Goal: Task Accomplishment & Management: Complete application form

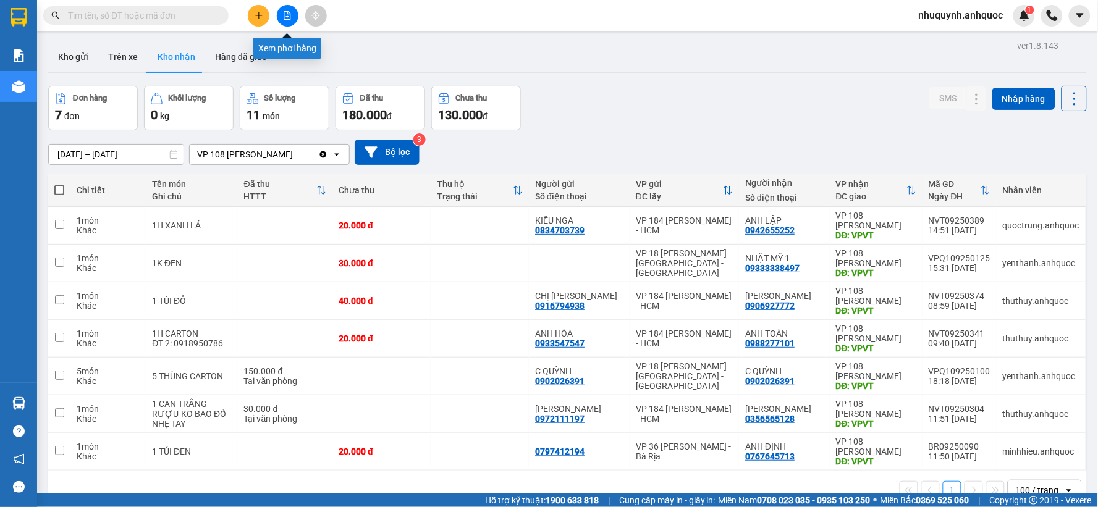
click at [293, 16] on button at bounding box center [288, 16] width 22 height 22
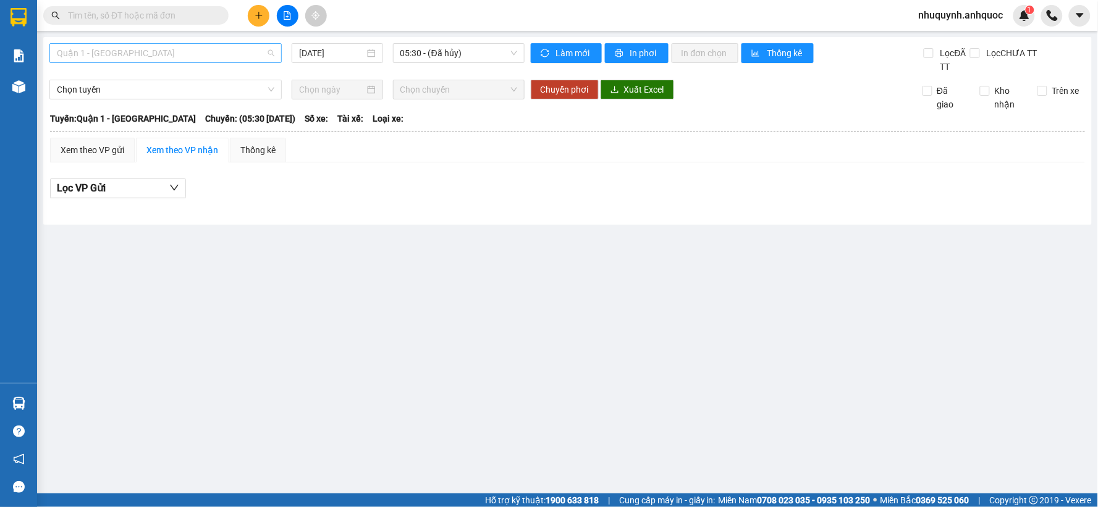
click at [177, 48] on span "Quận 1 - [GEOGRAPHIC_DATA]" at bounding box center [165, 53] width 217 height 19
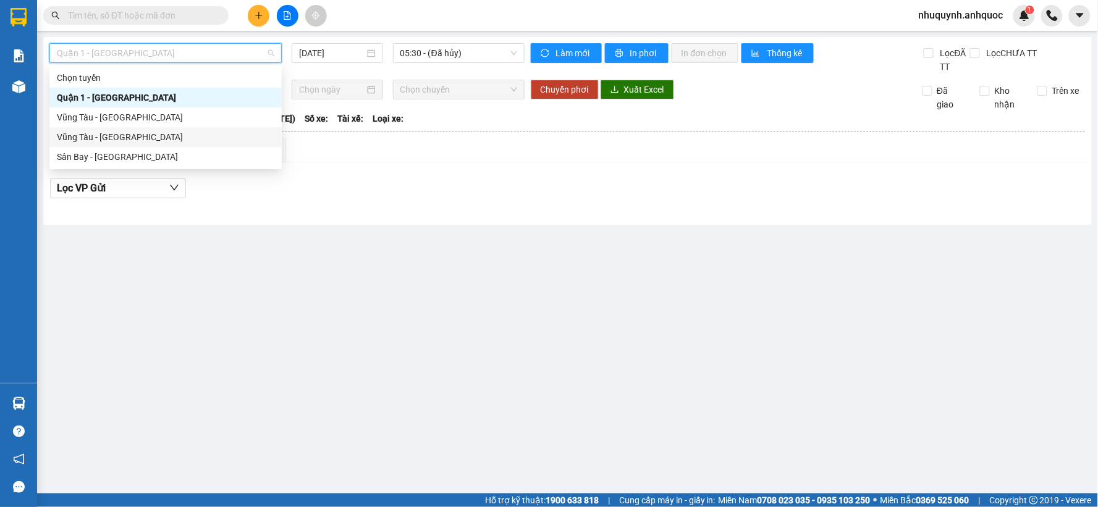
click at [119, 133] on div "Vũng Tàu - [GEOGRAPHIC_DATA]" at bounding box center [165, 137] width 217 height 14
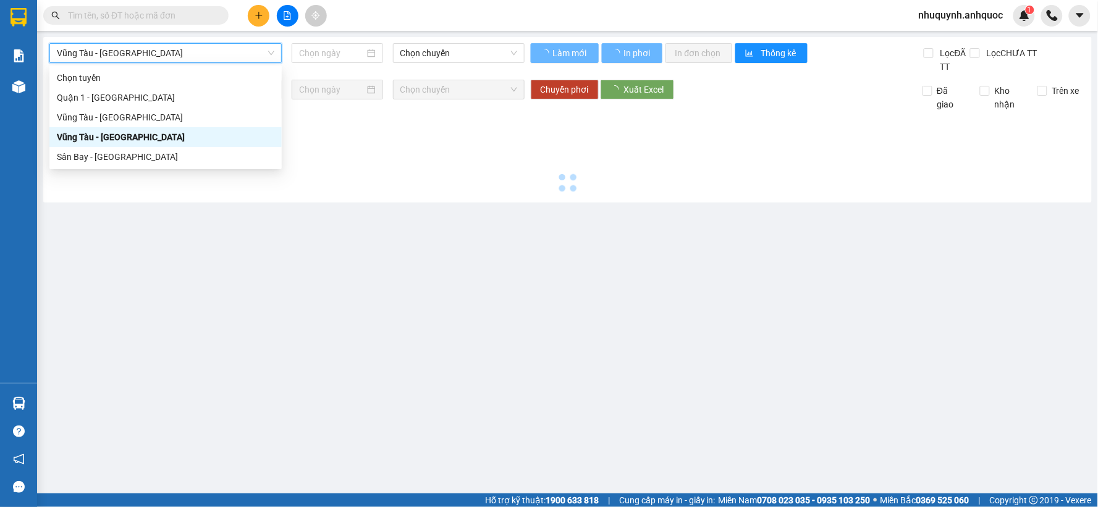
type input "[DATE]"
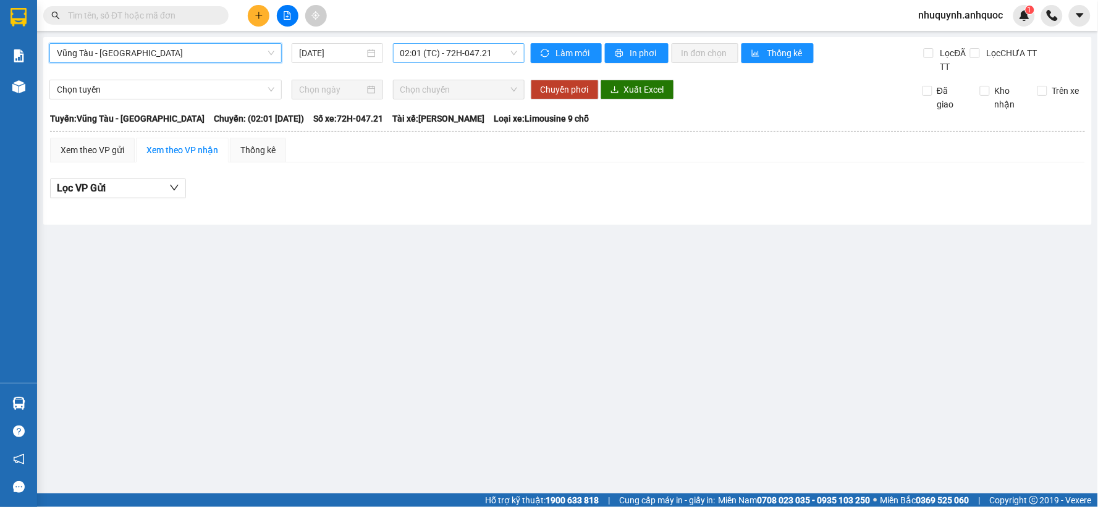
click at [468, 53] on span "02:01 (TC) - 72H-047.21" at bounding box center [458, 53] width 117 height 19
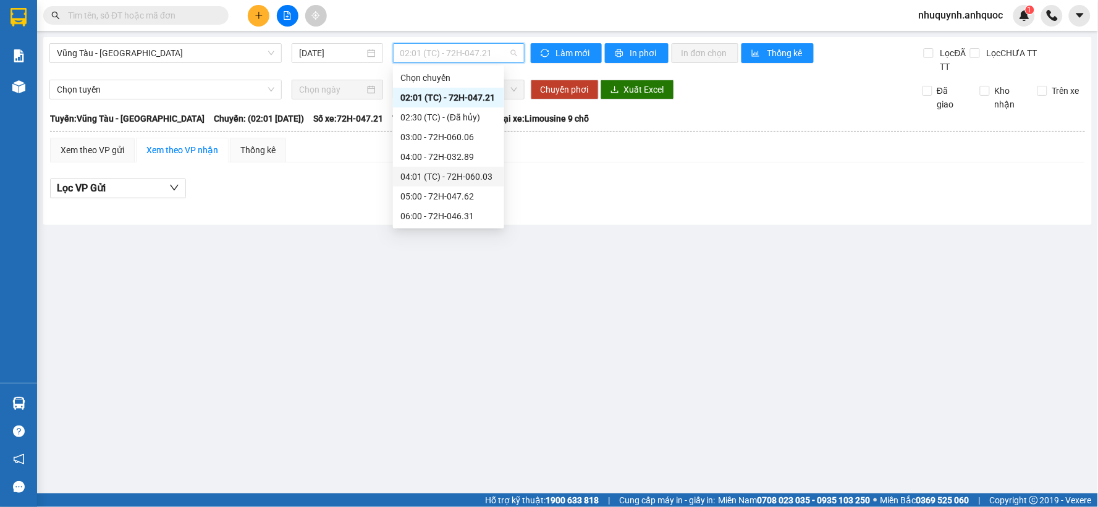
scroll to position [415, 0]
click at [442, 209] on div "19:00 - 72H-068.03" at bounding box center [448, 216] width 96 height 14
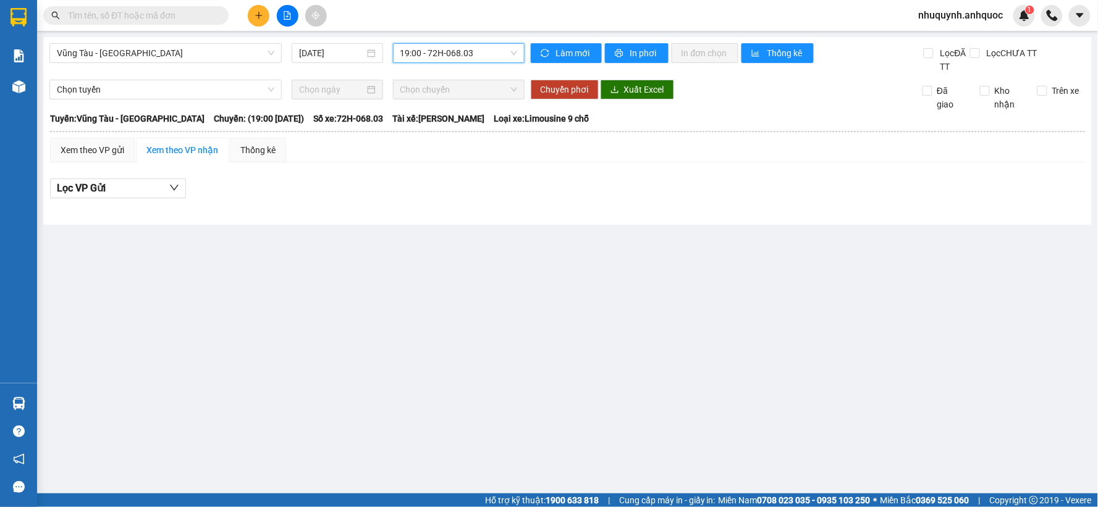
click at [472, 51] on span "19:00 - 72H-068.03" at bounding box center [458, 53] width 117 height 19
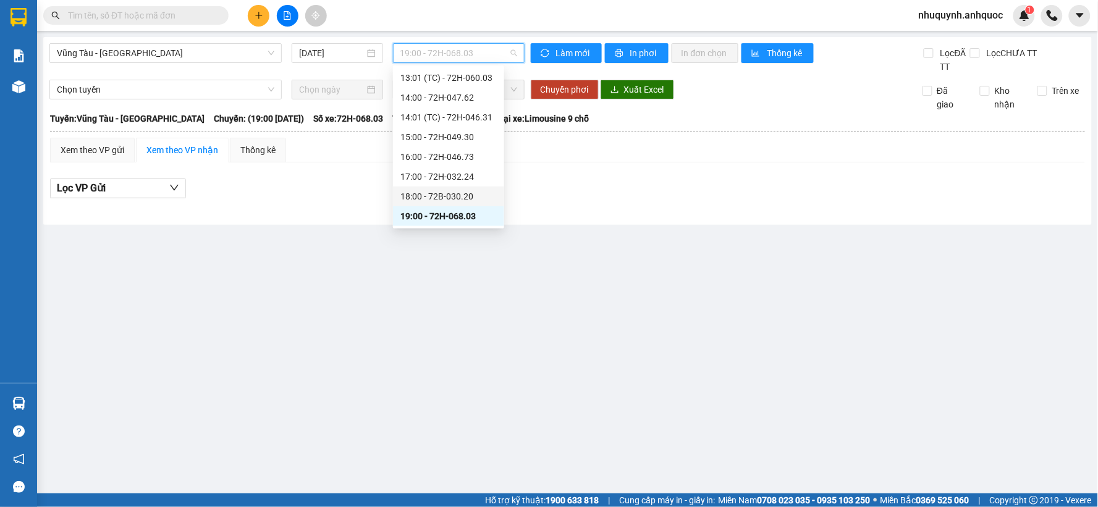
click at [447, 192] on div "18:00 - 72B-030.20" at bounding box center [448, 197] width 96 height 14
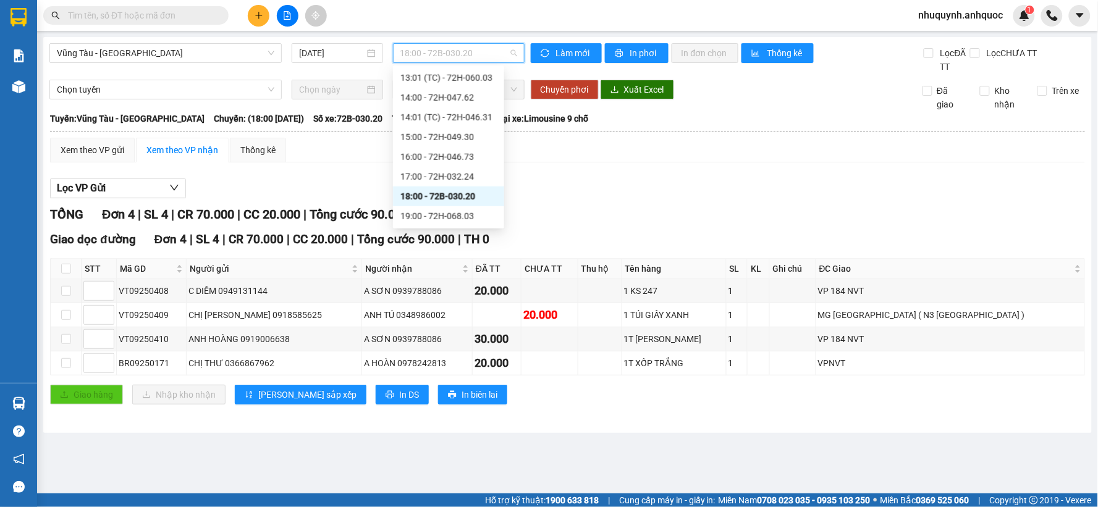
click at [440, 51] on span "18:00 - 72B-030.20" at bounding box center [458, 53] width 117 height 19
click at [426, 174] on div "17:00 - 72H-032.24" at bounding box center [448, 177] width 96 height 14
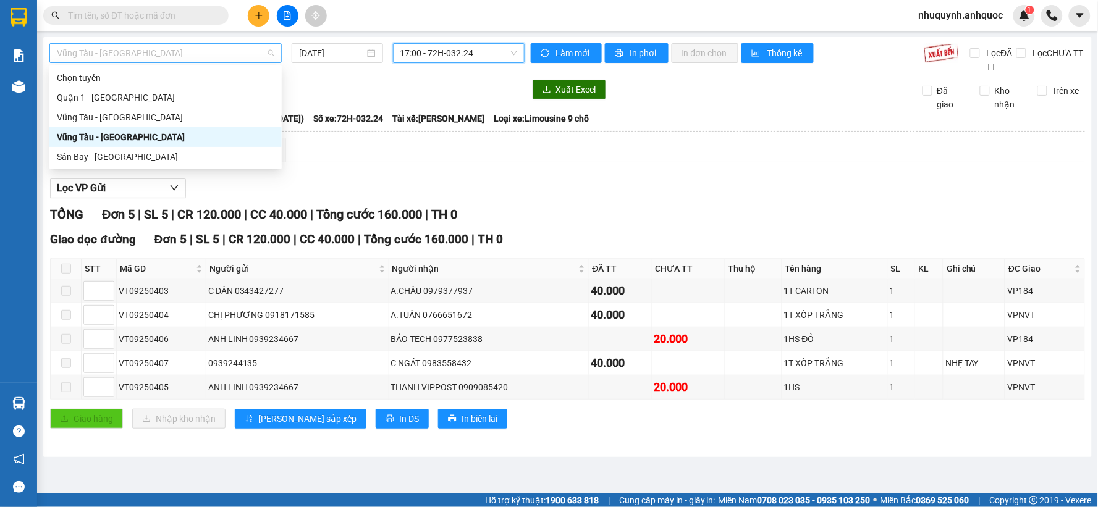
click at [247, 46] on span "Vũng Tàu - Sân Bay" at bounding box center [165, 53] width 217 height 19
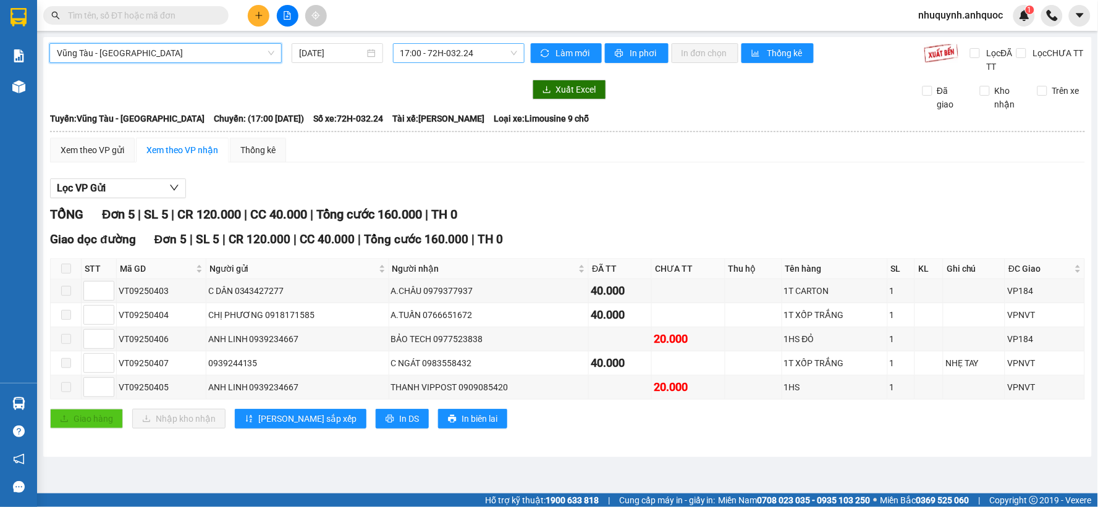
click at [463, 50] on span "17:00 - 72H-032.24" at bounding box center [458, 53] width 117 height 19
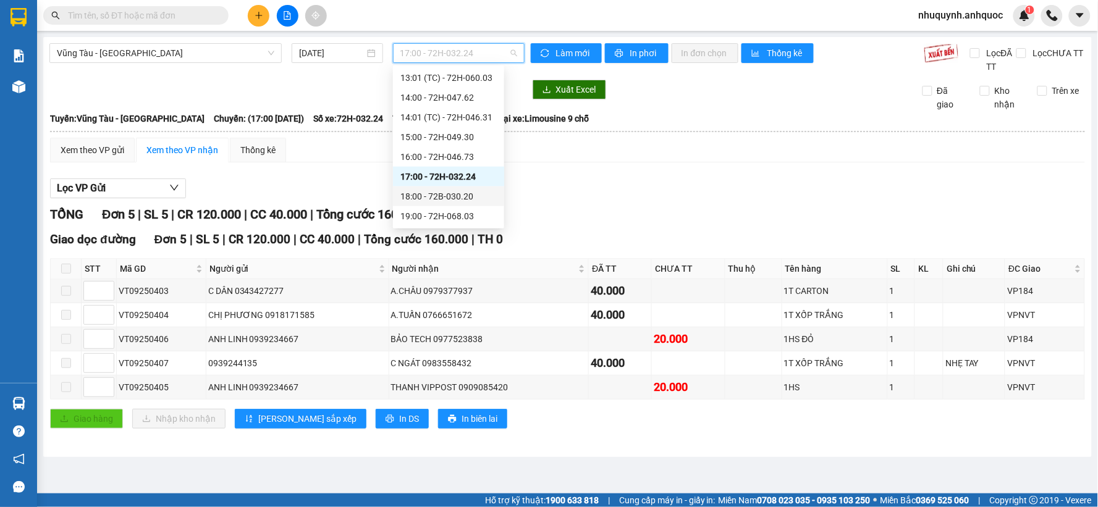
click at [421, 193] on div "18:00 - 72B-030.20" at bounding box center [448, 197] width 96 height 14
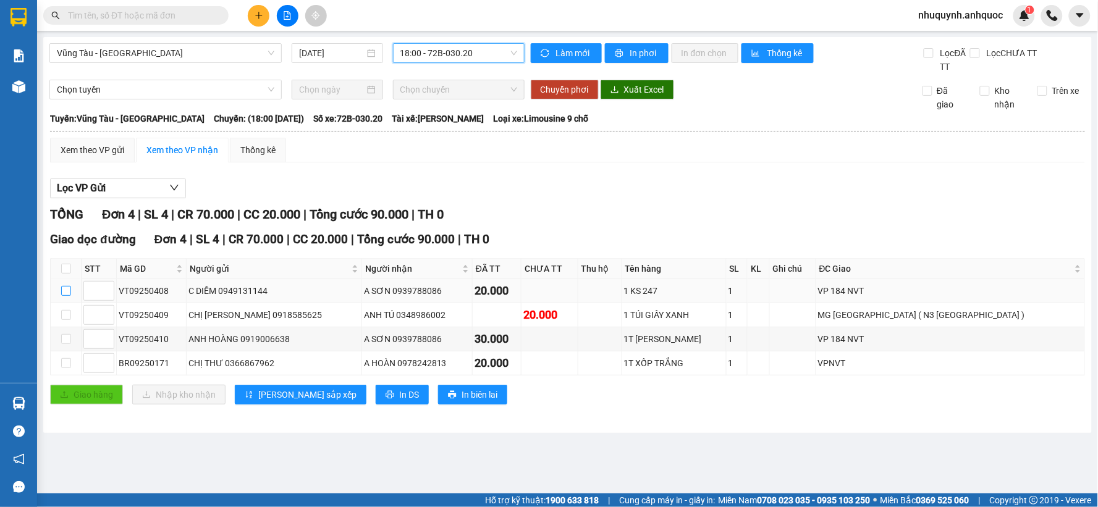
click at [65, 293] on input "checkbox" at bounding box center [66, 291] width 10 height 10
checkbox input "true"
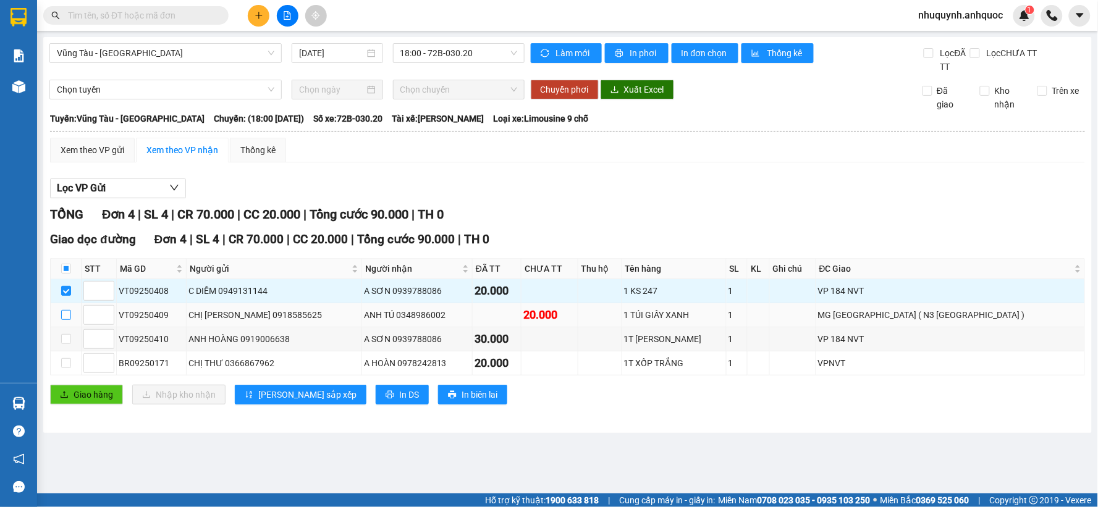
click at [69, 316] on input "checkbox" at bounding box center [66, 315] width 10 height 10
checkbox input "true"
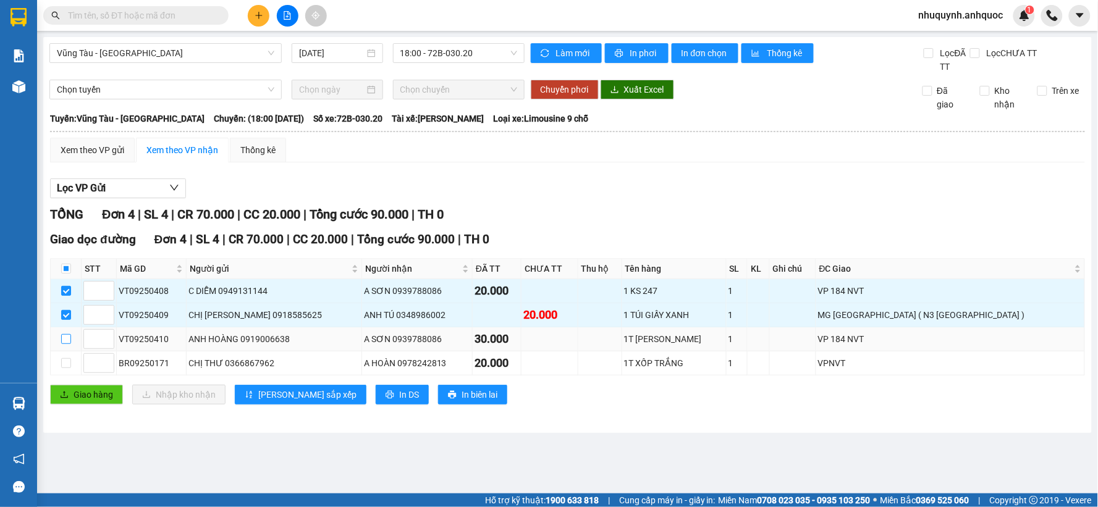
click at [68, 340] on input "checkbox" at bounding box center [66, 339] width 10 height 10
checkbox input "true"
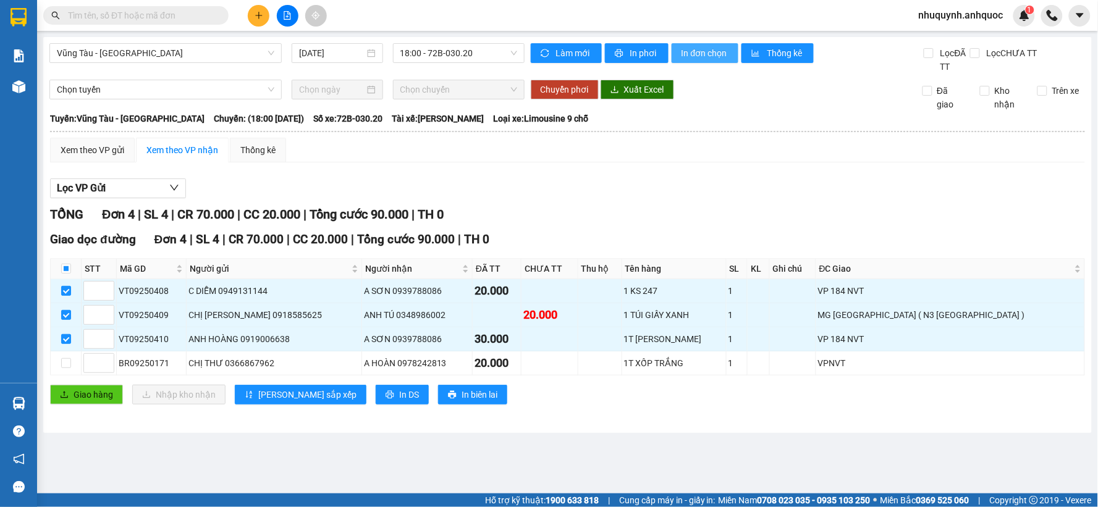
click at [707, 51] on span "In đơn chọn" at bounding box center [705, 53] width 48 height 14
click at [62, 269] on input "checkbox" at bounding box center [66, 269] width 10 height 10
checkbox input "true"
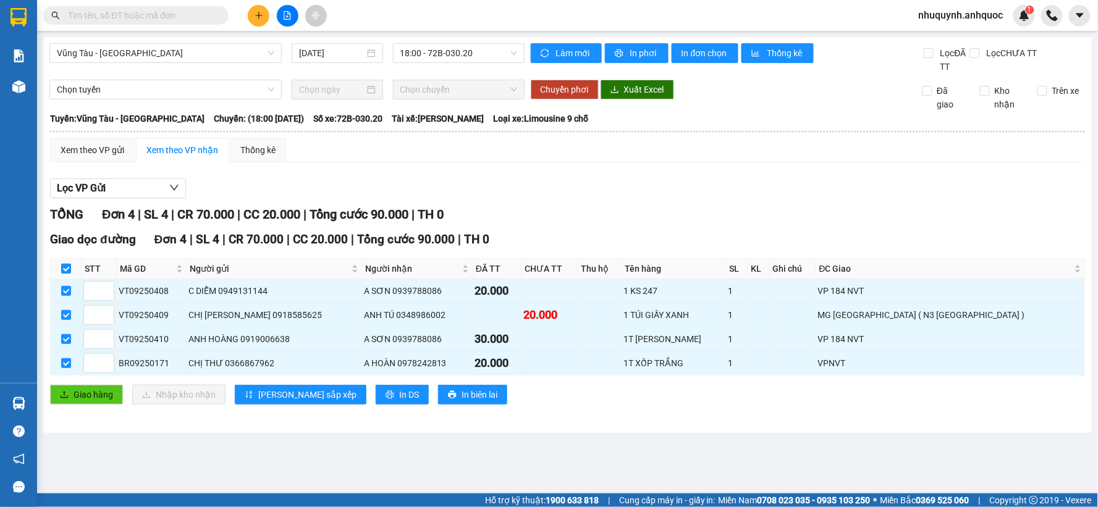
click at [65, 272] on input "checkbox" at bounding box center [66, 269] width 10 height 10
checkbox input "false"
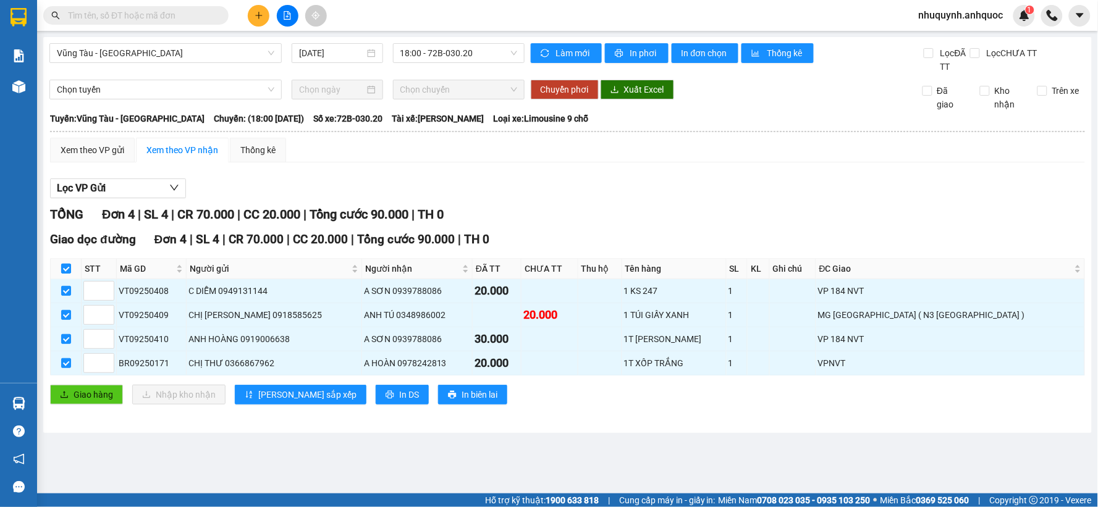
checkbox input "false"
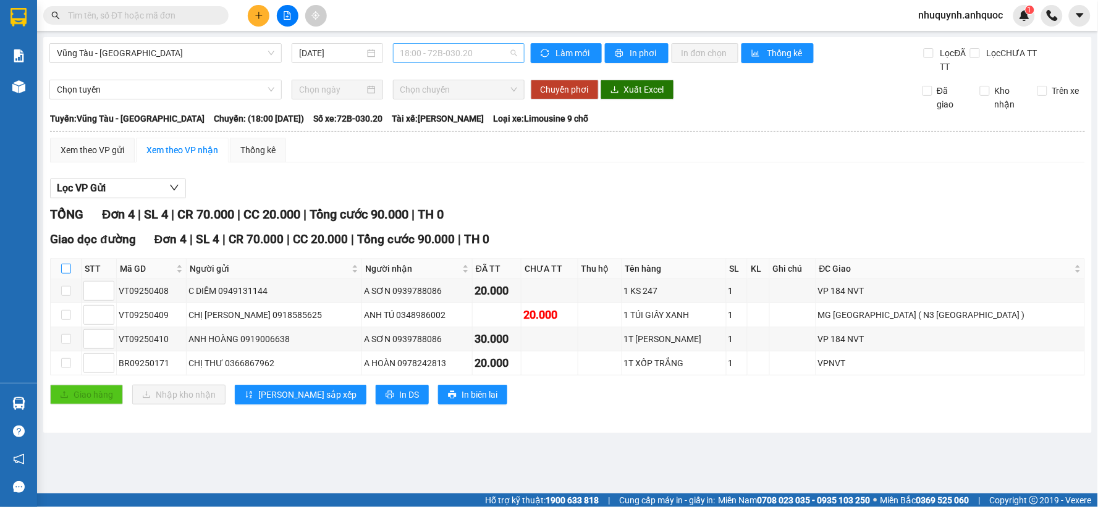
click at [476, 51] on span "18:00 - 72B-030.20" at bounding box center [458, 53] width 117 height 19
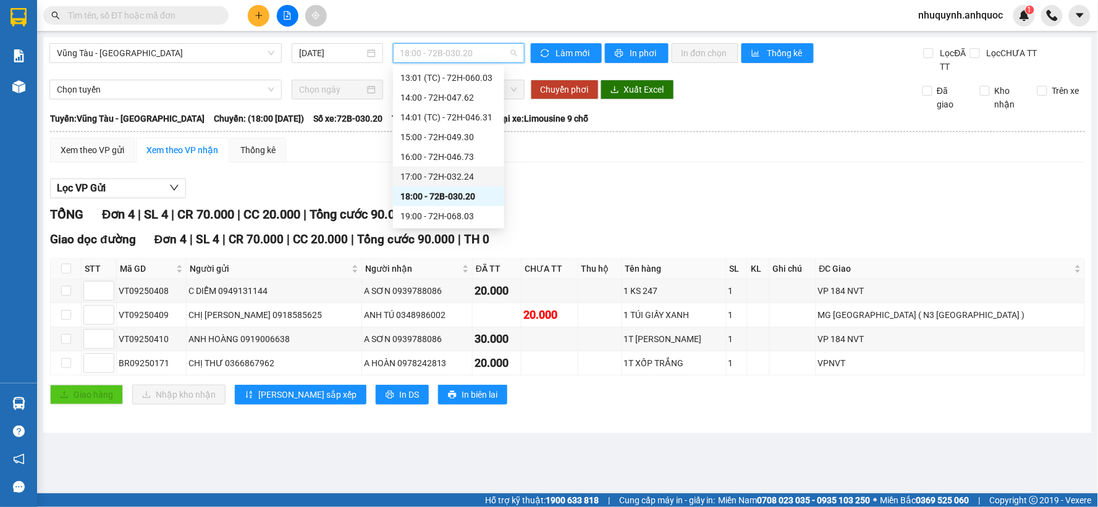
click at [434, 171] on div "17:00 - 72H-032.24" at bounding box center [448, 177] width 96 height 14
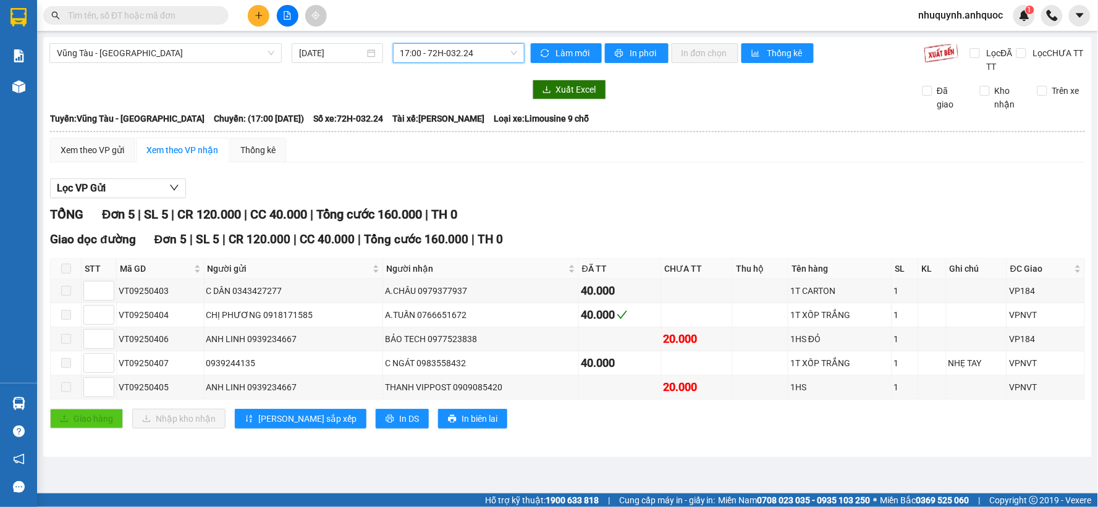
click at [504, 51] on span "17:00 - 72H-032.24" at bounding box center [458, 53] width 117 height 19
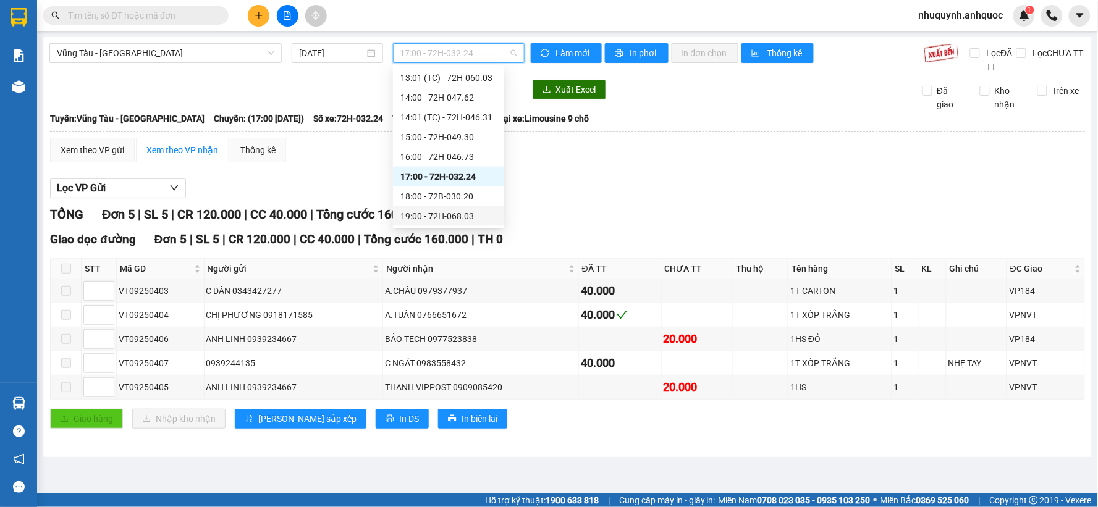
click at [432, 212] on div "19:00 - 72H-068.03" at bounding box center [448, 216] width 96 height 14
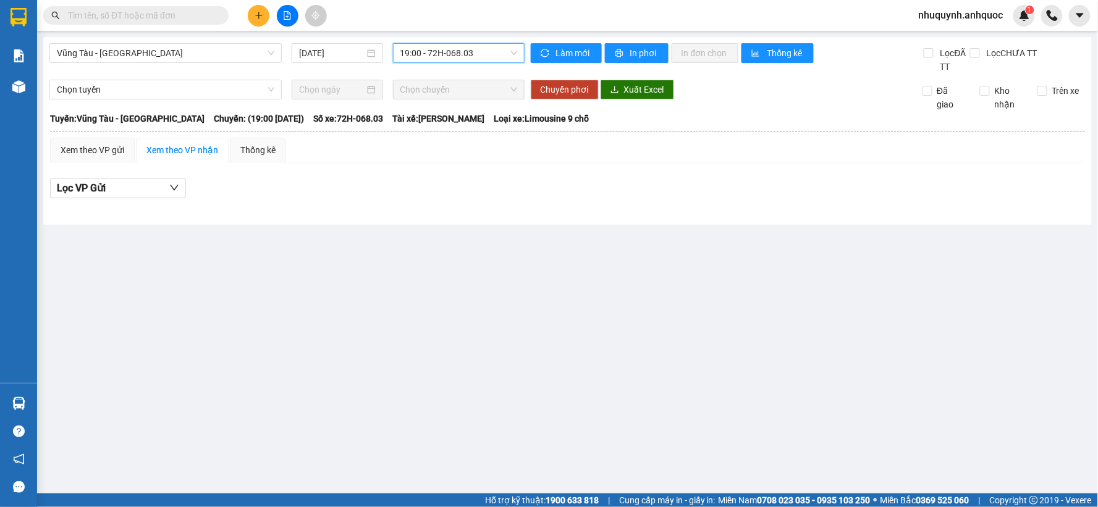
click at [477, 56] on span "19:00 - 72H-068.03" at bounding box center [458, 53] width 117 height 19
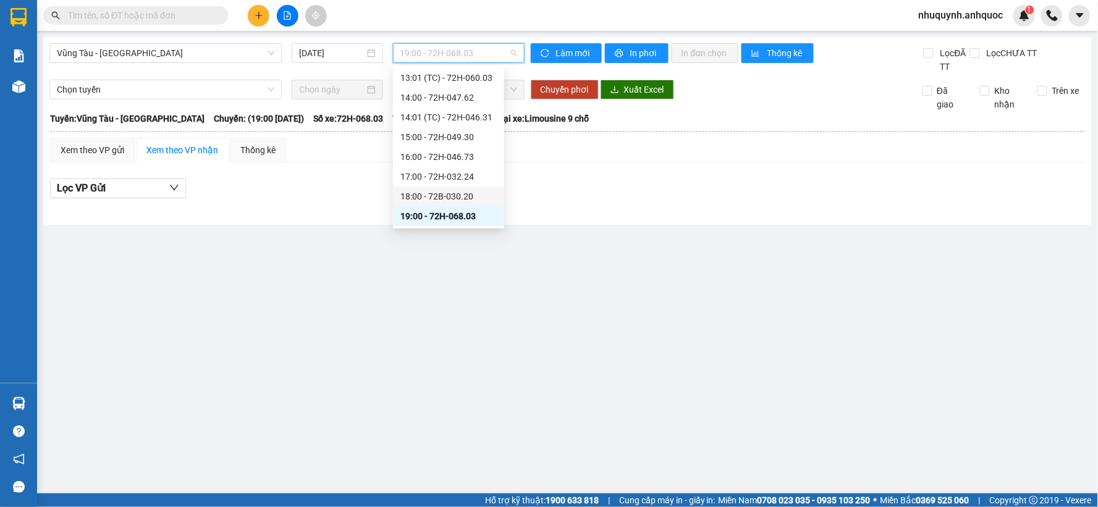
click at [424, 201] on div "18:00 - 72B-030.20" at bounding box center [448, 197] width 96 height 14
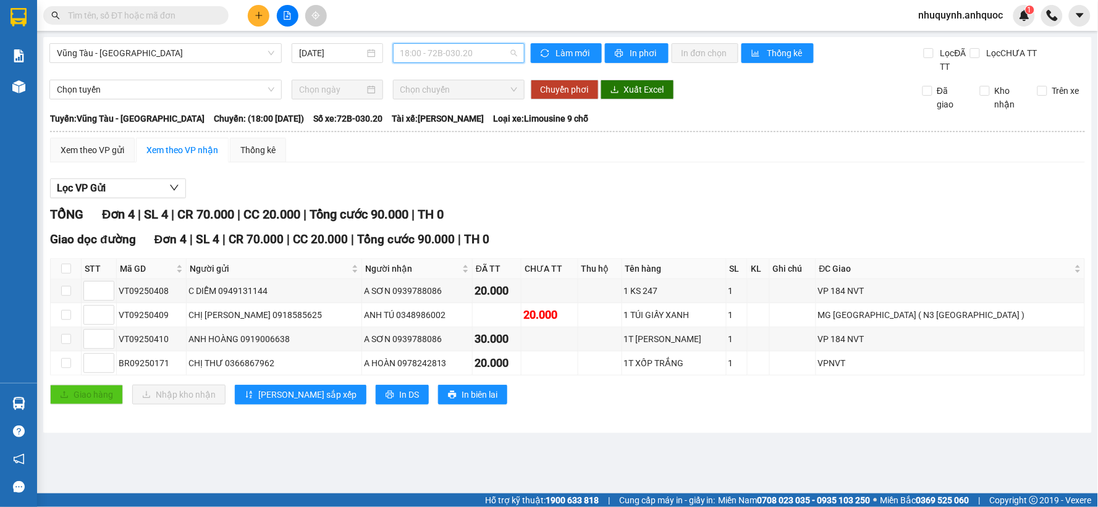
click at [488, 53] on span "18:00 - 72B-030.20" at bounding box center [458, 53] width 117 height 19
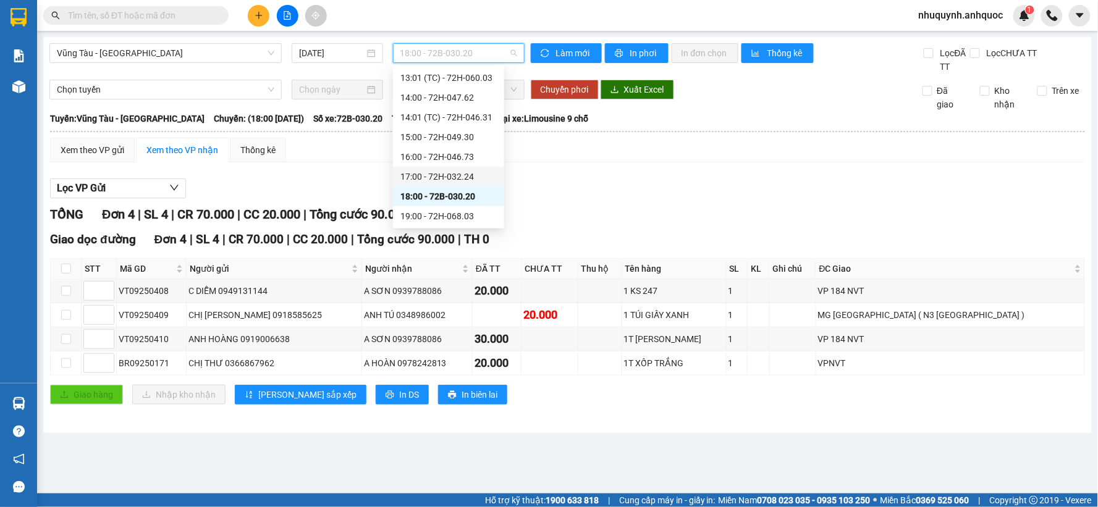
click at [442, 170] on div "17:00 - 72H-032.24" at bounding box center [448, 177] width 96 height 14
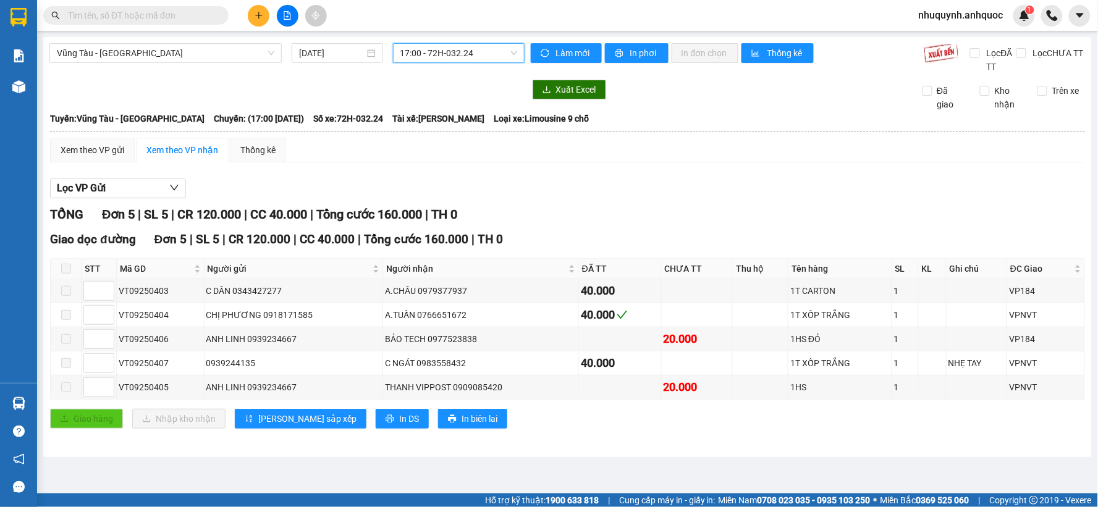
click at [468, 50] on span "17:00 - 72H-032.24" at bounding box center [458, 53] width 117 height 19
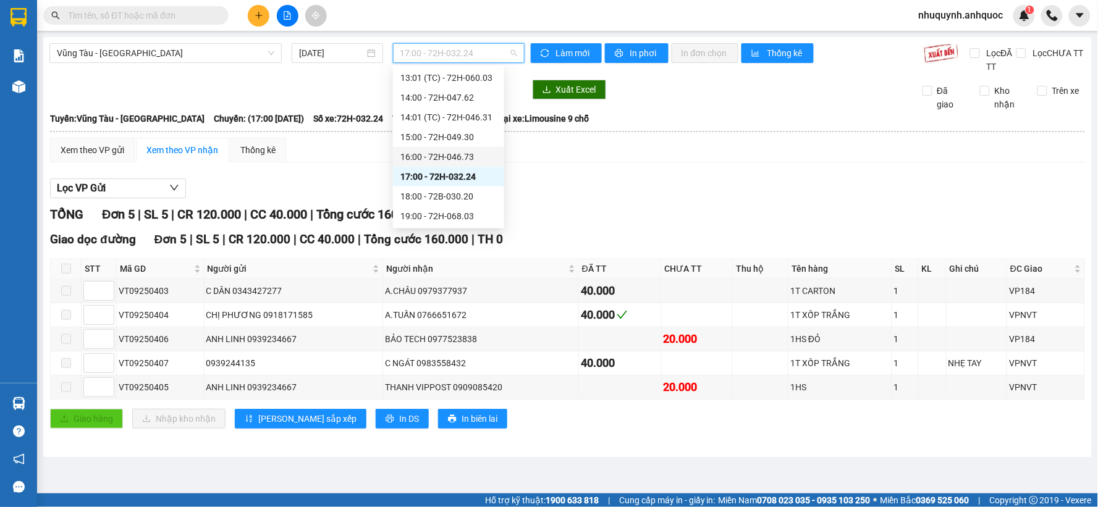
click at [439, 155] on div "16:00 - 72H-046.73" at bounding box center [448, 157] width 96 height 14
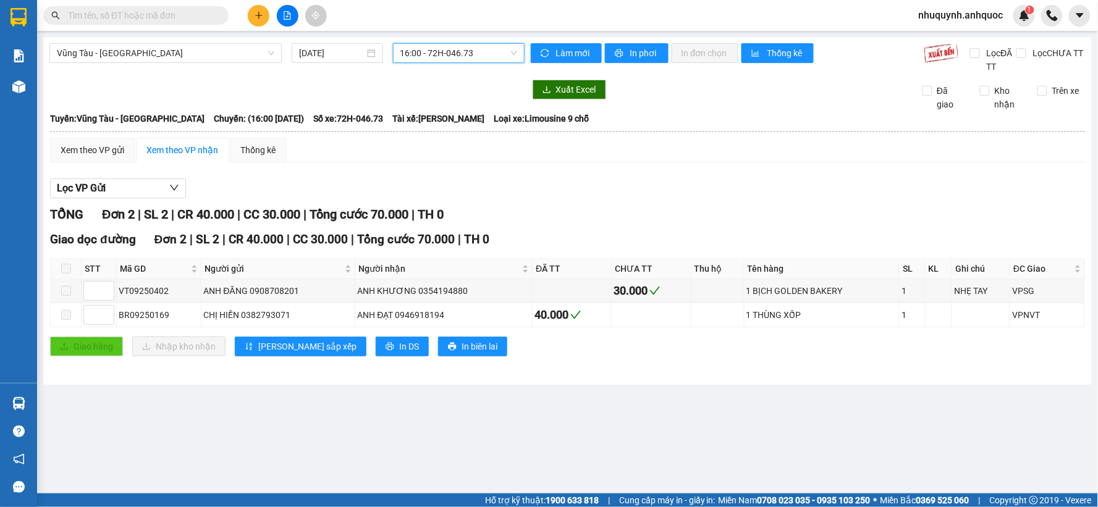
click at [433, 42] on div "Vũng Tàu - Sân Bay 12/09/2025 16:00 16:00 - 72H-046.73 Làm mới In phơi In đơn c…" at bounding box center [567, 211] width 1048 height 348
click at [441, 52] on span "16:00 - 72H-046.73" at bounding box center [458, 53] width 117 height 19
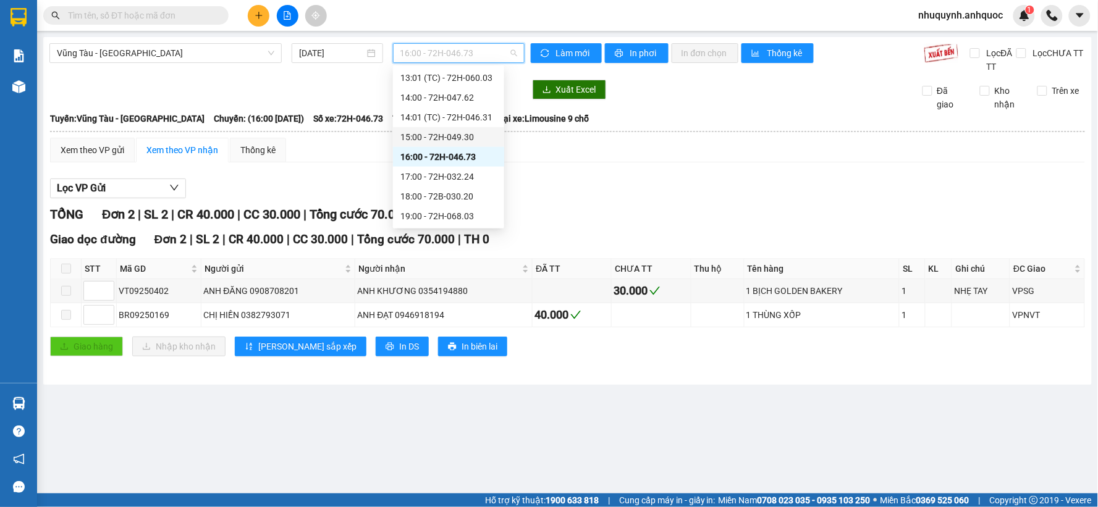
click at [466, 140] on div "15:00 - 72H-049.30" at bounding box center [448, 137] width 96 height 14
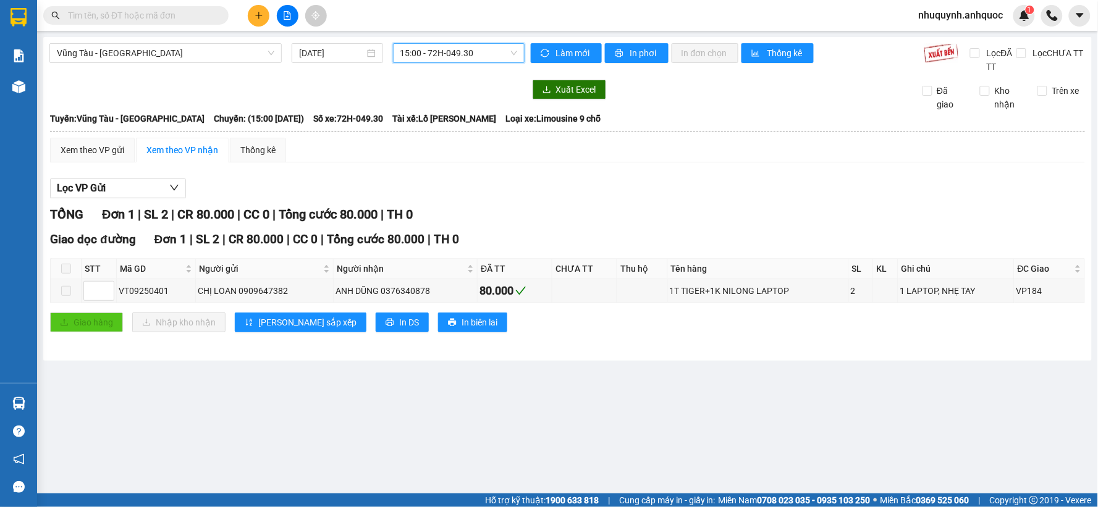
click at [484, 51] on span "15:00 - 72H-049.30" at bounding box center [458, 53] width 117 height 19
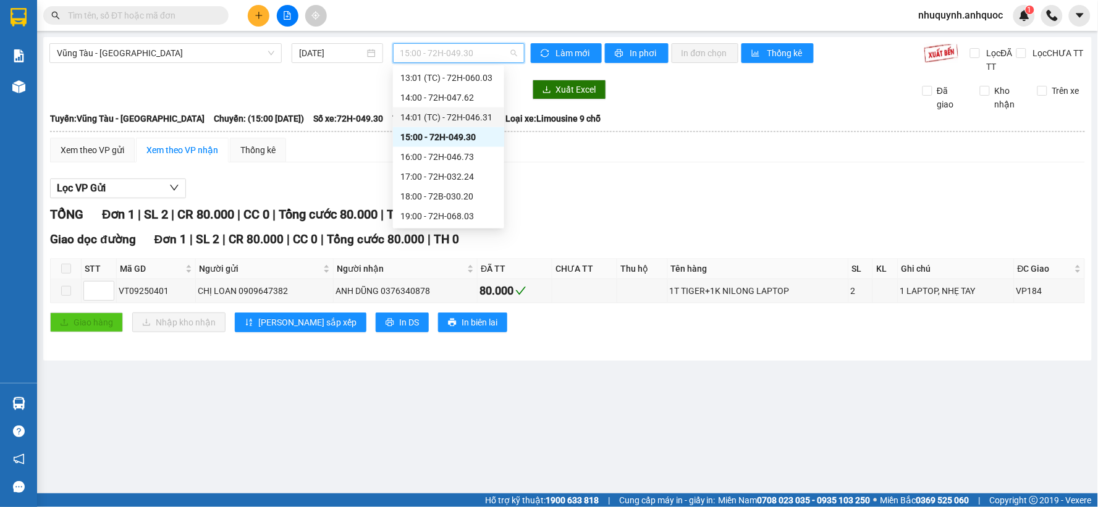
click at [456, 119] on div "14:01 (TC) - 72H-046.31" at bounding box center [448, 118] width 96 height 14
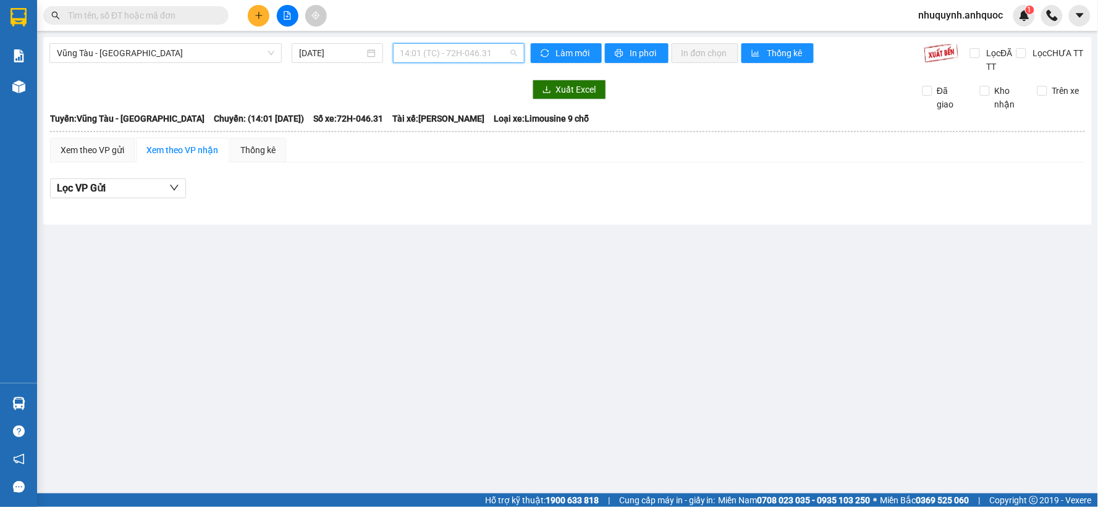
click at [460, 53] on span "14:01 (TC) - 72H-046.31" at bounding box center [458, 53] width 117 height 19
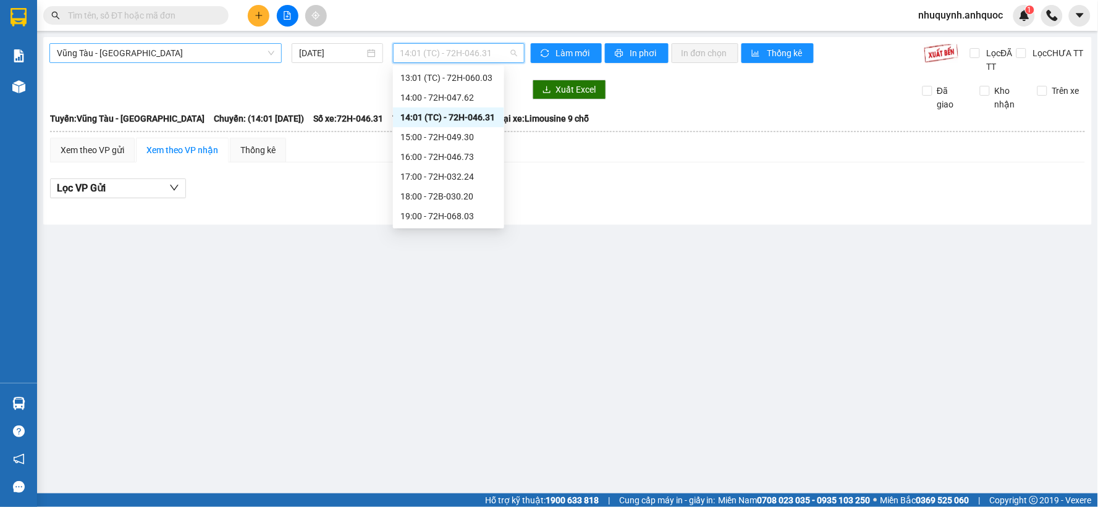
click at [245, 54] on span "Vũng Tàu - Sân Bay" at bounding box center [165, 53] width 217 height 19
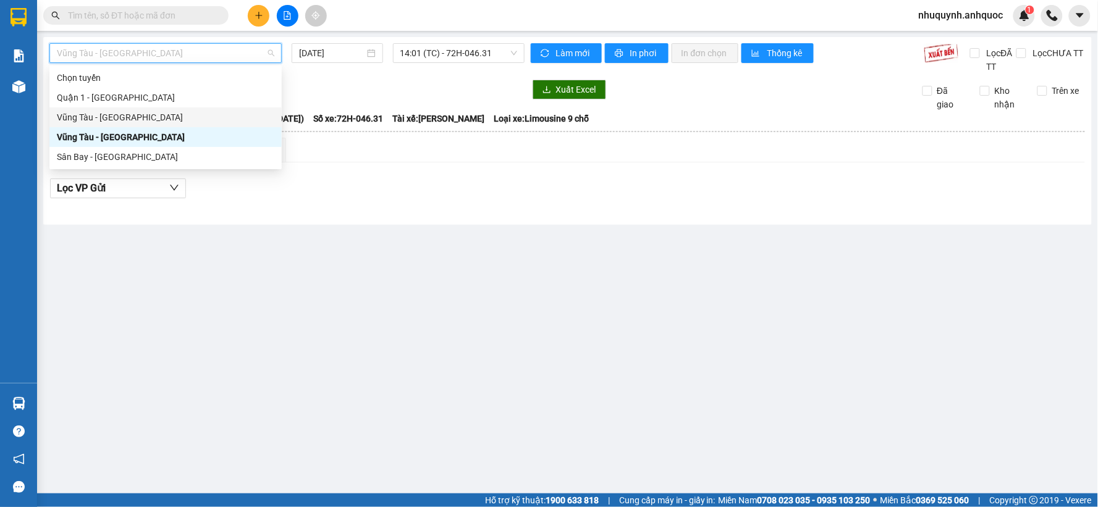
click at [147, 114] on div "Vũng Tàu - Quận 1" at bounding box center [165, 118] width 217 height 14
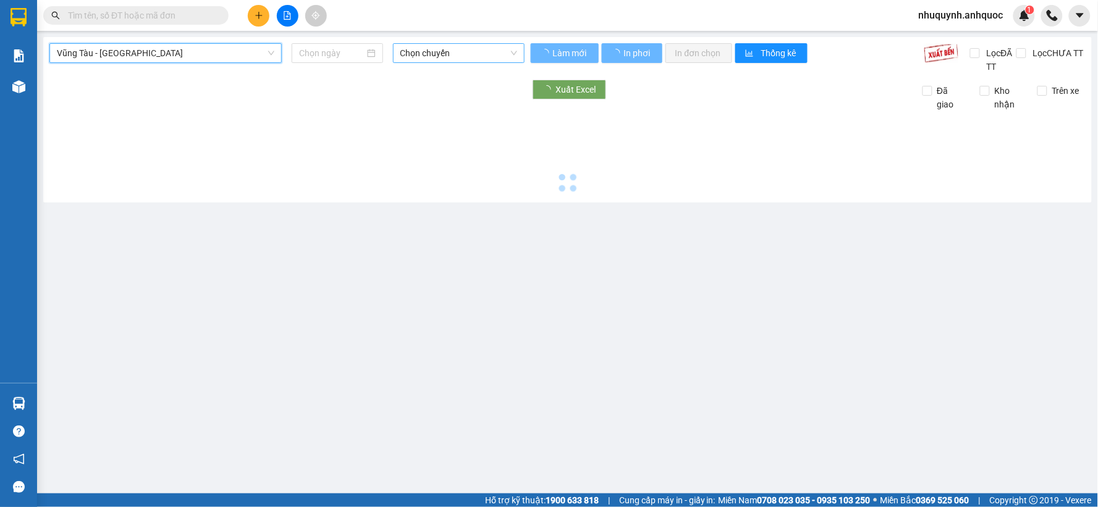
type input "12/09/2025"
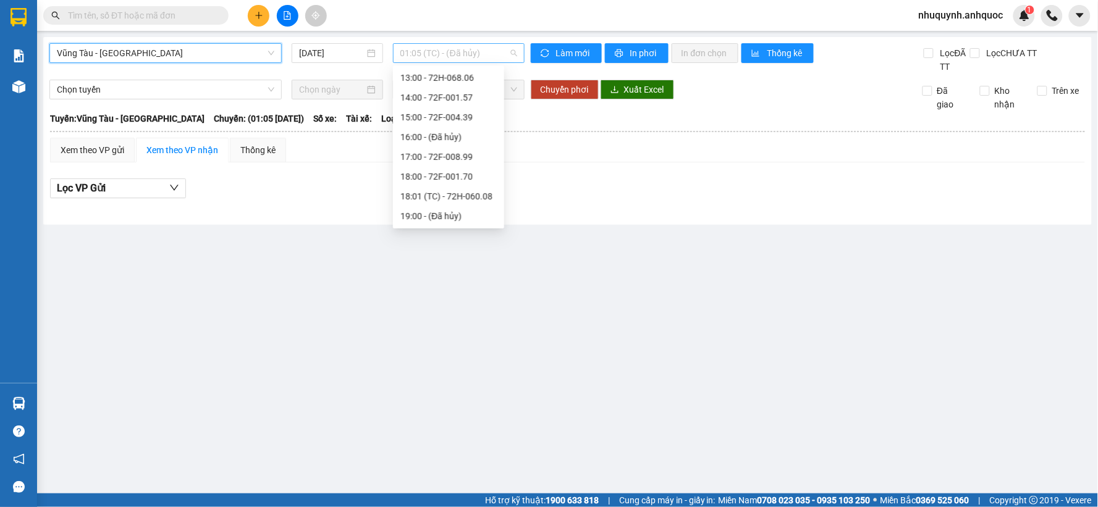
click at [461, 54] on span "01:05 (TC) - (Đã hủy)" at bounding box center [458, 53] width 117 height 19
click at [464, 190] on div "18:01 (TC) - 72H-060.08" at bounding box center [448, 197] width 96 height 14
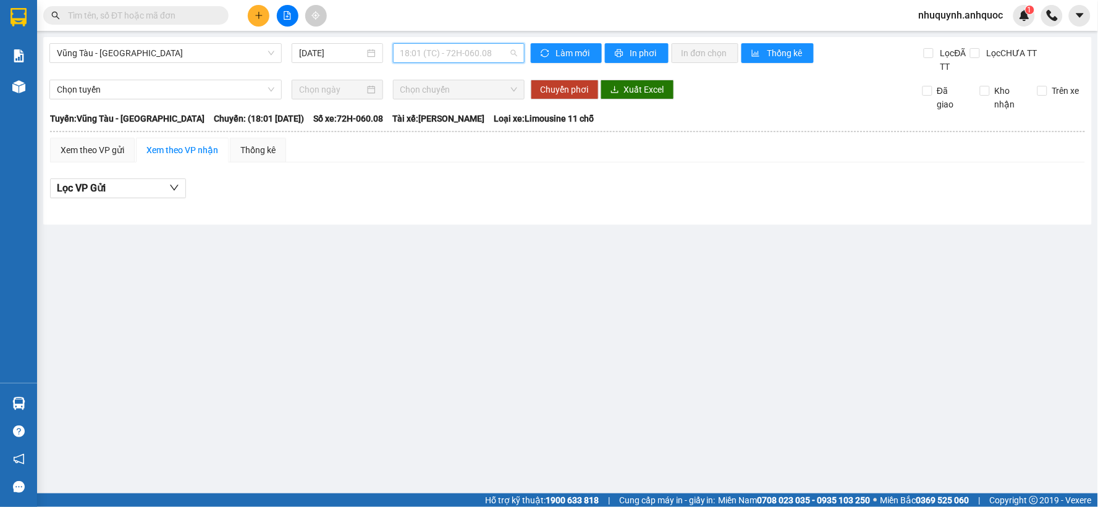
click at [501, 51] on span "18:01 (TC) - 72H-060.08" at bounding box center [458, 53] width 117 height 19
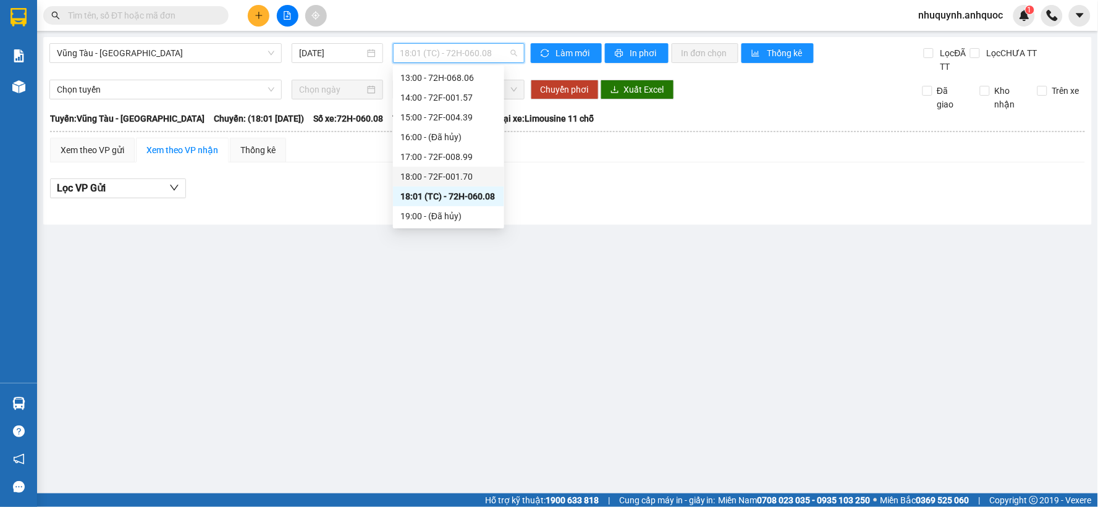
click at [452, 176] on div "18:00 - 72F-001.70" at bounding box center [448, 177] width 96 height 14
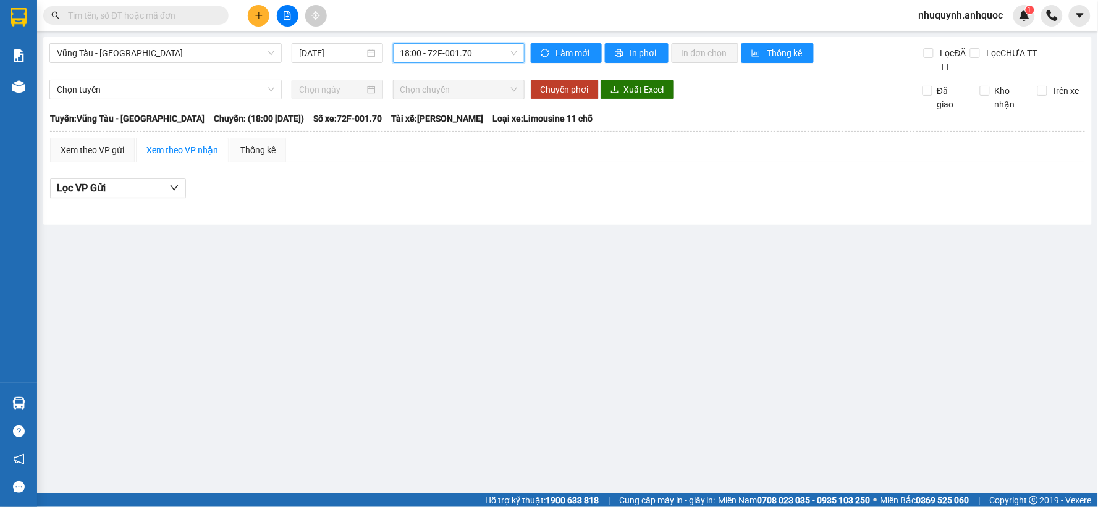
click at [477, 59] on span "18:00 - 72F-001.70" at bounding box center [458, 53] width 117 height 19
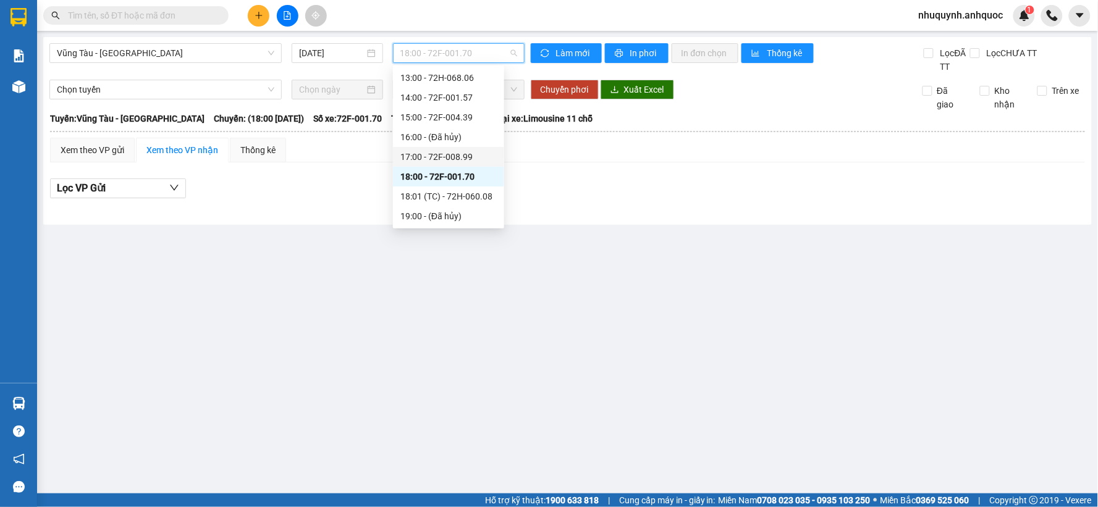
click at [452, 154] on div "17:00 - 72F-008.99" at bounding box center [448, 157] width 96 height 14
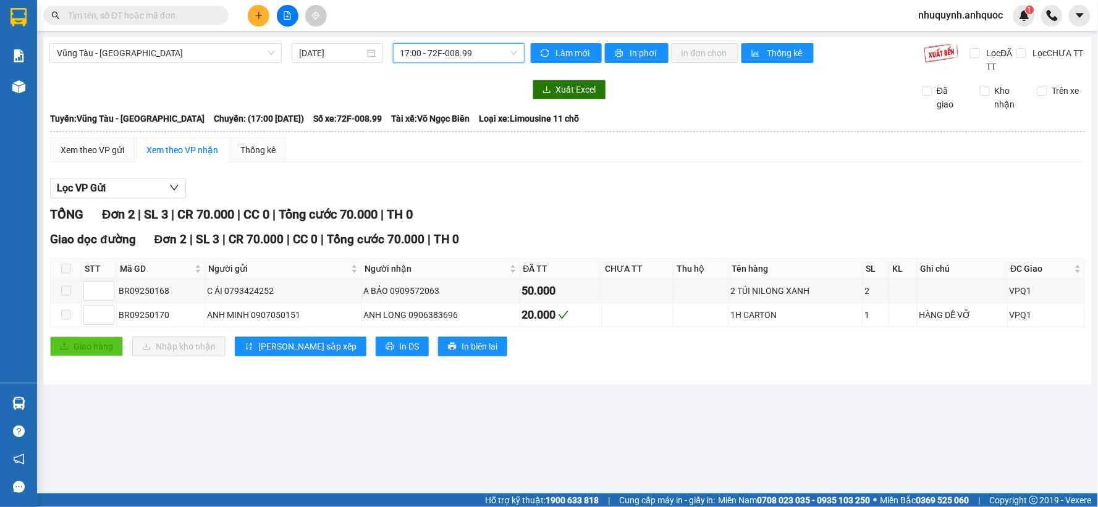
click at [495, 49] on span "17:00 - 72F-008.99" at bounding box center [458, 53] width 117 height 19
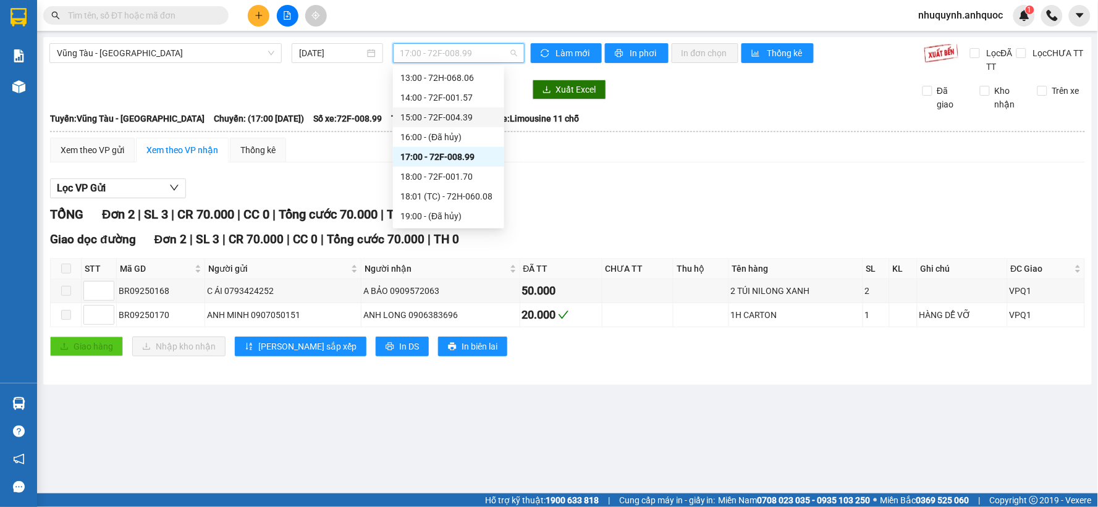
click at [455, 119] on div "15:00 - 72F-004.39" at bounding box center [448, 118] width 96 height 14
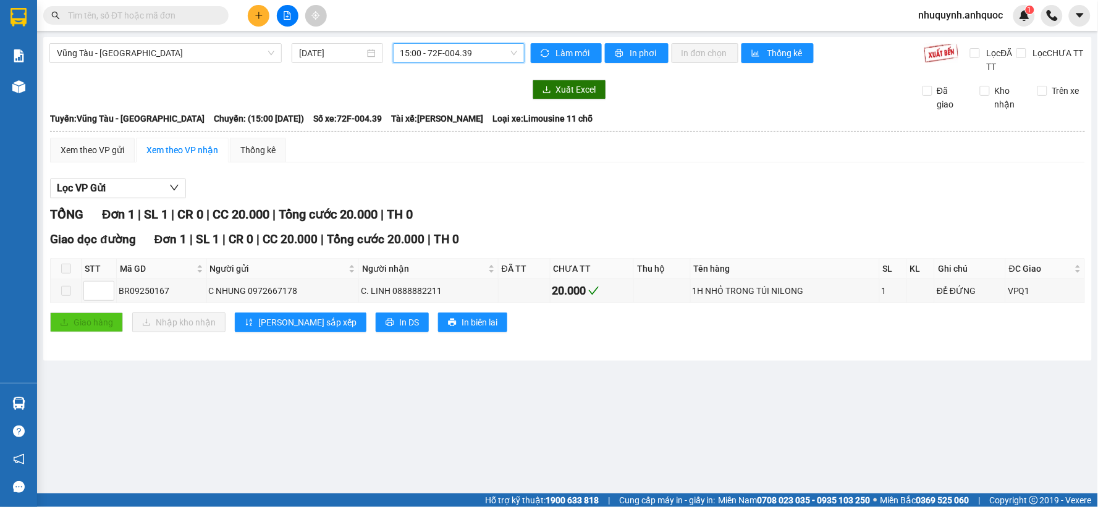
click at [137, 14] on input "text" at bounding box center [141, 16] width 146 height 14
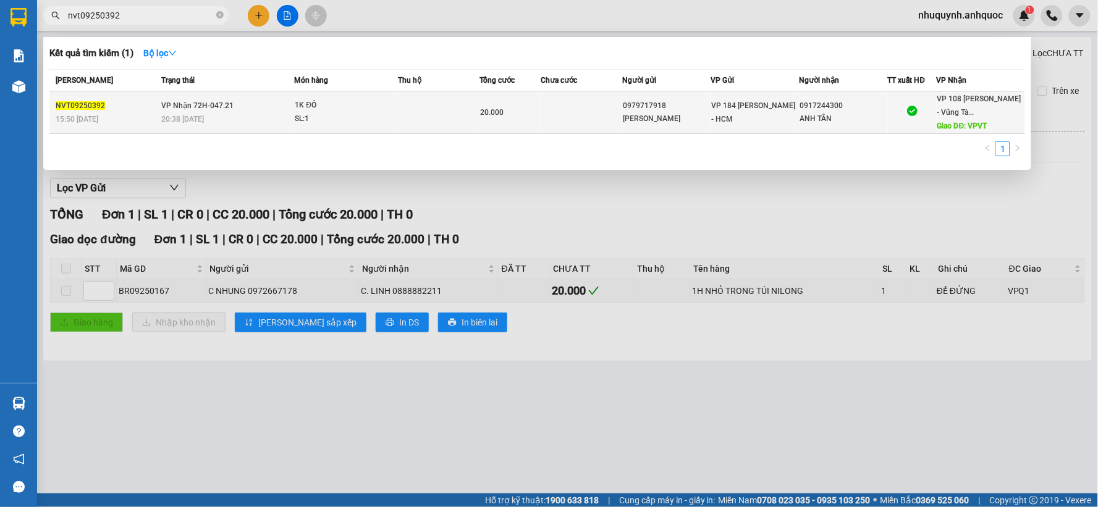
type input "nvt09250392"
click at [380, 115] on div "SL: 1" at bounding box center [341, 119] width 93 height 14
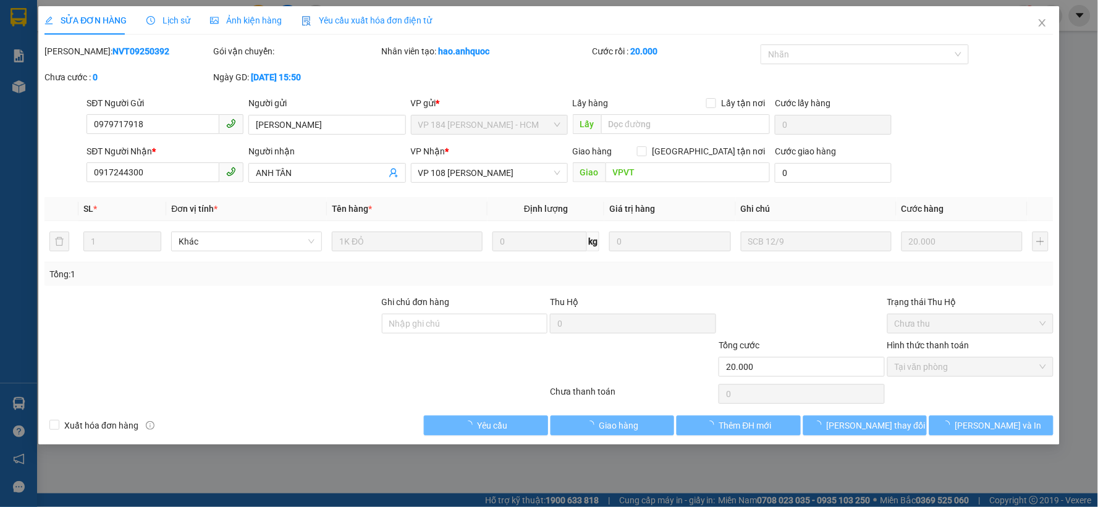
type input "0979717918"
type input "ANH GIANG"
type input "0917244300"
type input "ANH TÂN"
type input "VPVT"
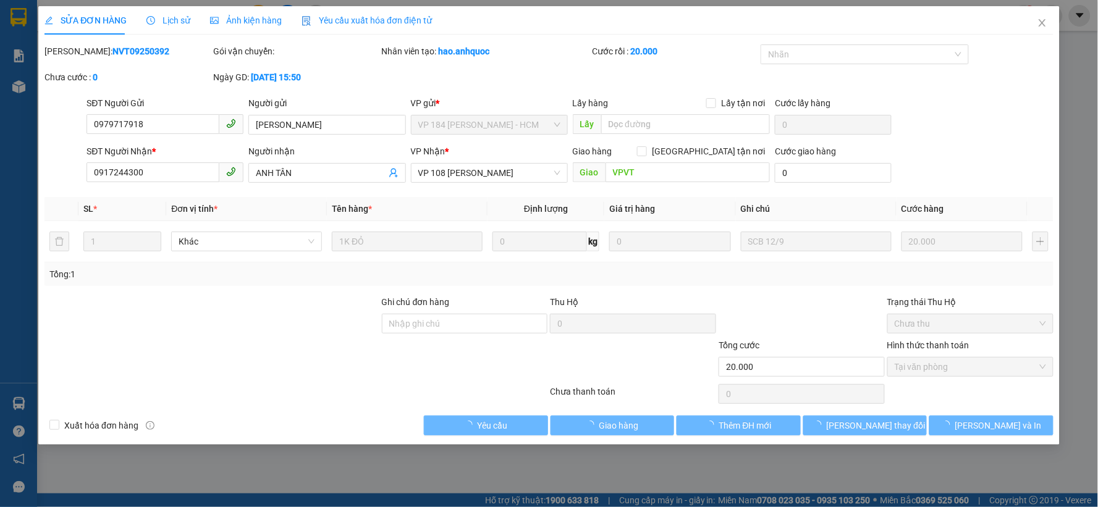
type input "20.000"
checkbox input "true"
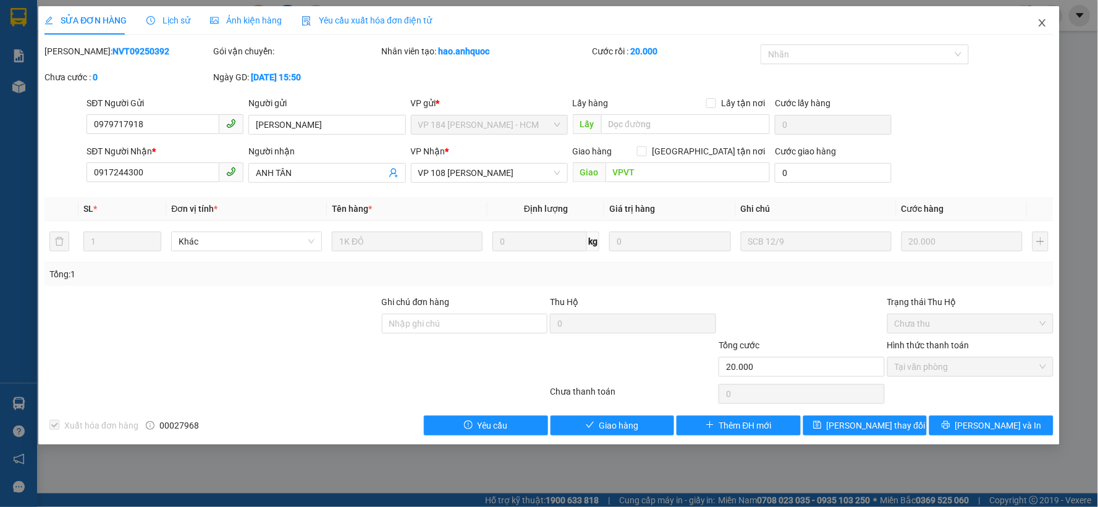
click at [1044, 20] on icon "close" at bounding box center [1041, 22] width 7 height 7
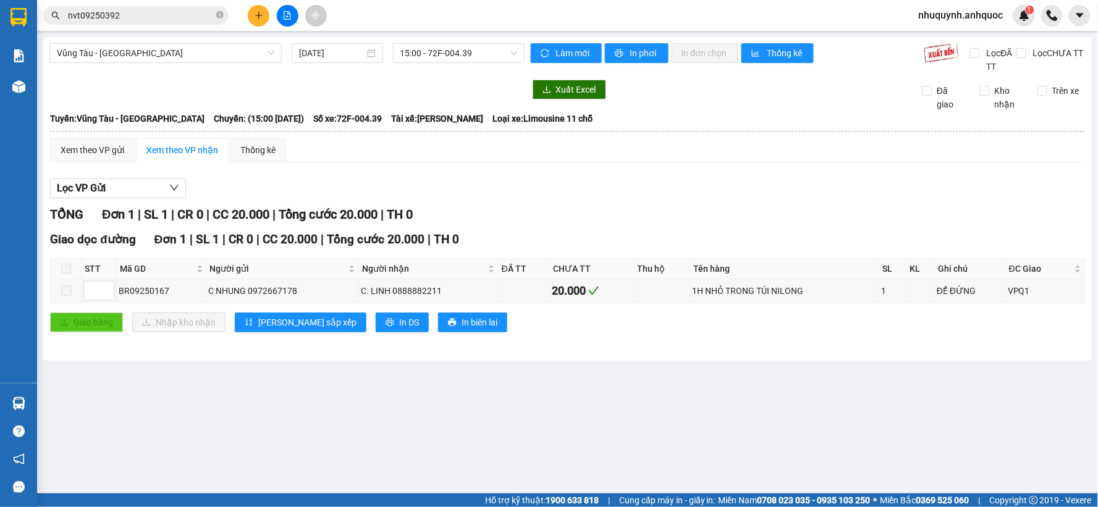
click at [159, 17] on input "nvt09250392" at bounding box center [141, 16] width 146 height 14
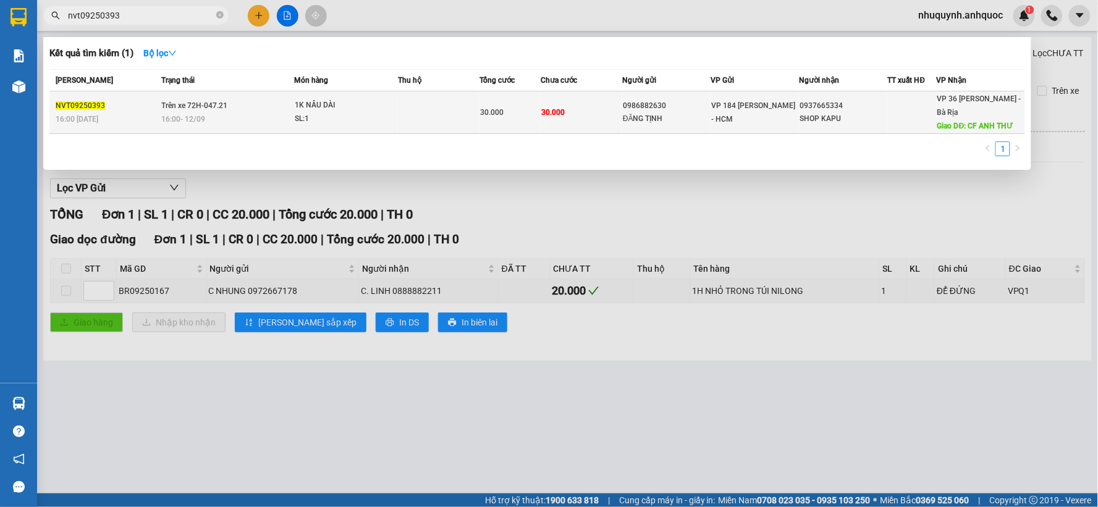
type input "nvt09250393"
click at [416, 112] on td at bounding box center [439, 112] width 82 height 43
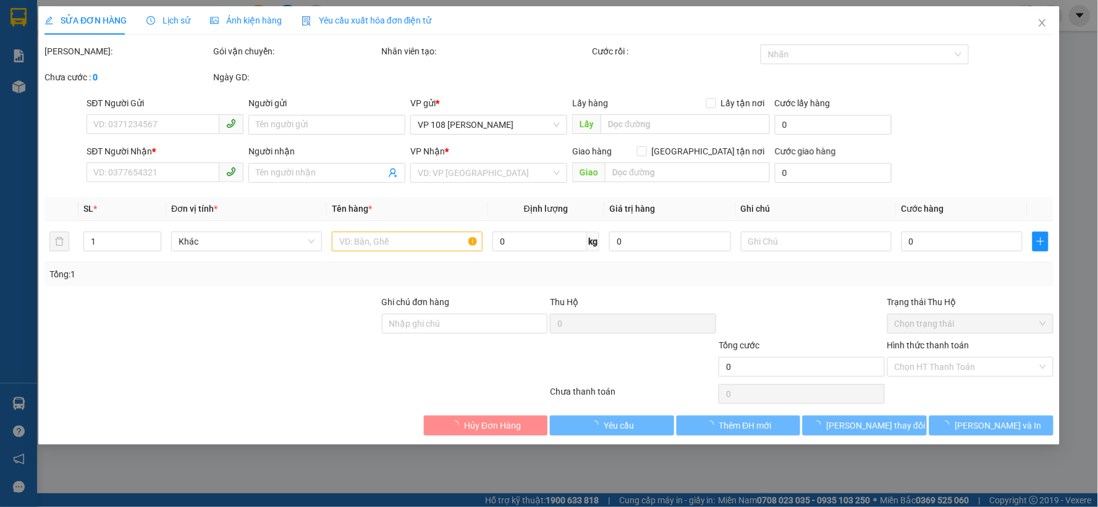
type input "0986882630"
type input "ĐĂNG TỊNH"
type input "0937665334"
type input "SHOP KAPU"
type input "CF ANH THƯ"
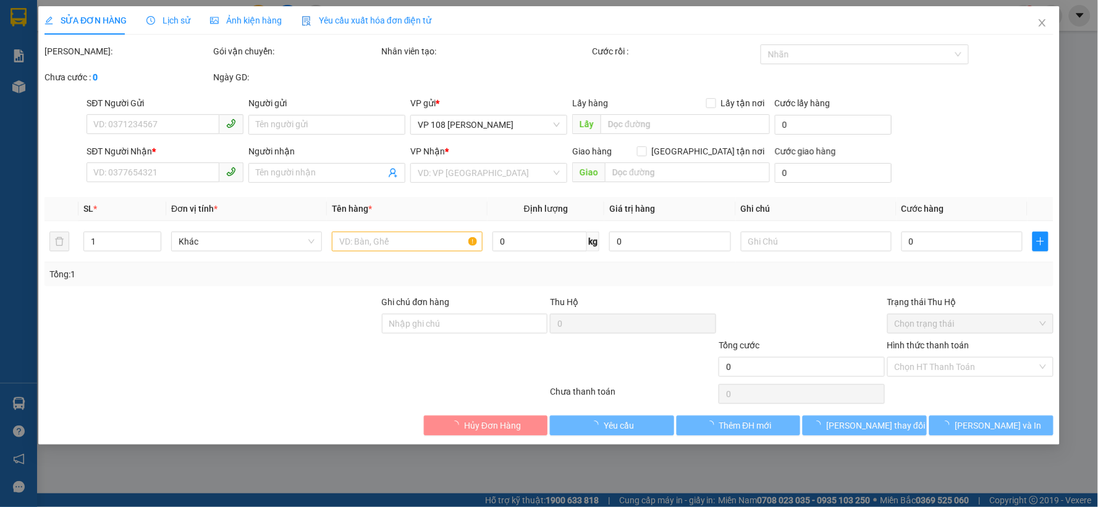
type input "30.000"
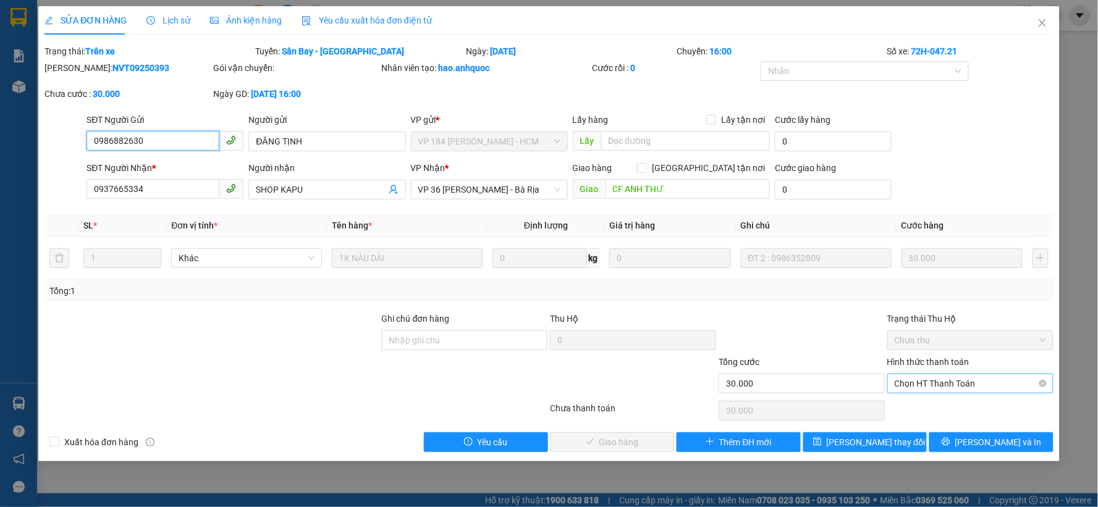
click at [962, 383] on span "Chọn HT Thanh Toán" at bounding box center [969, 383] width 151 height 19
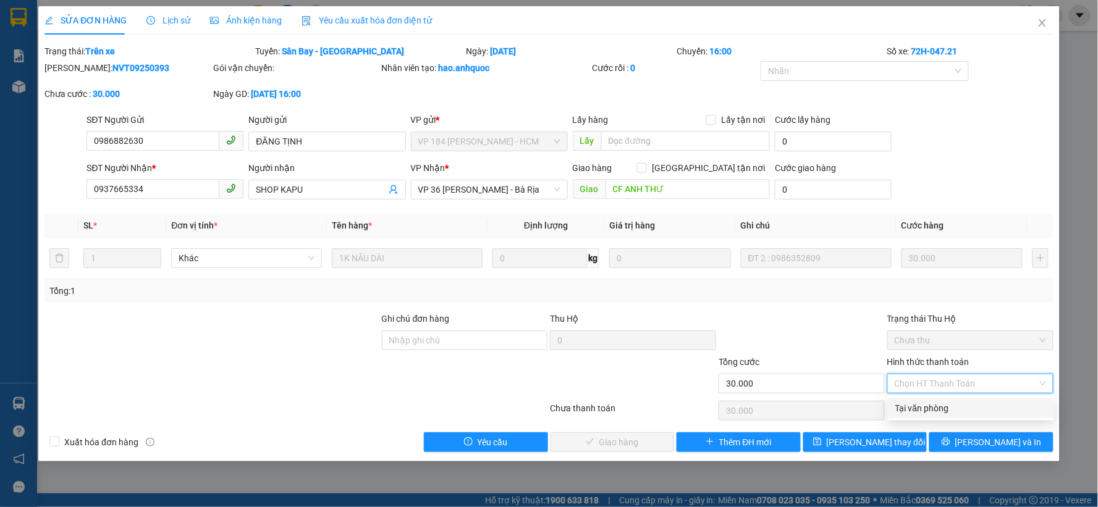
click at [951, 405] on div "Tại văn phòng" at bounding box center [970, 408] width 151 height 14
type input "0"
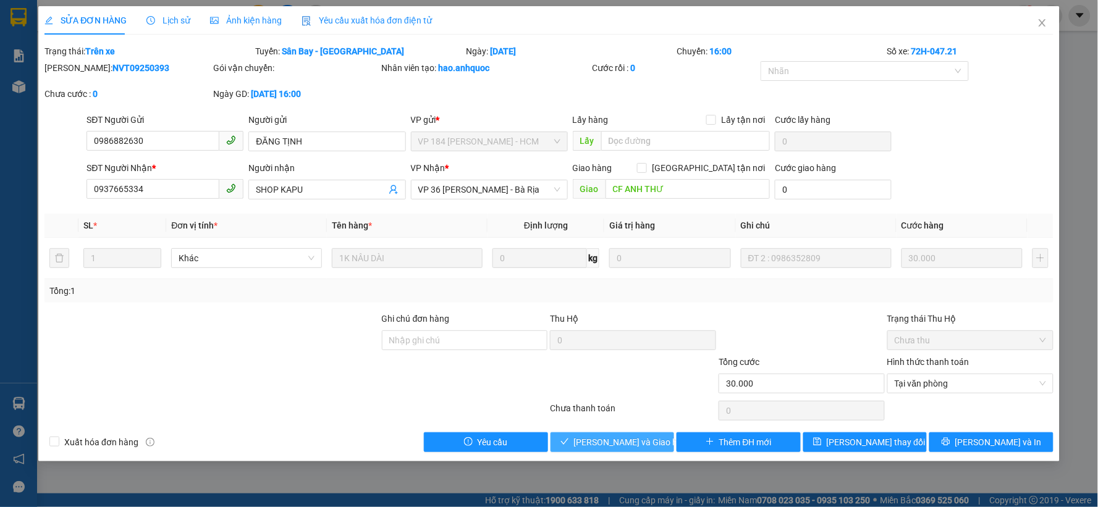
click at [618, 443] on span "Lưu và Giao hàng" at bounding box center [633, 442] width 119 height 14
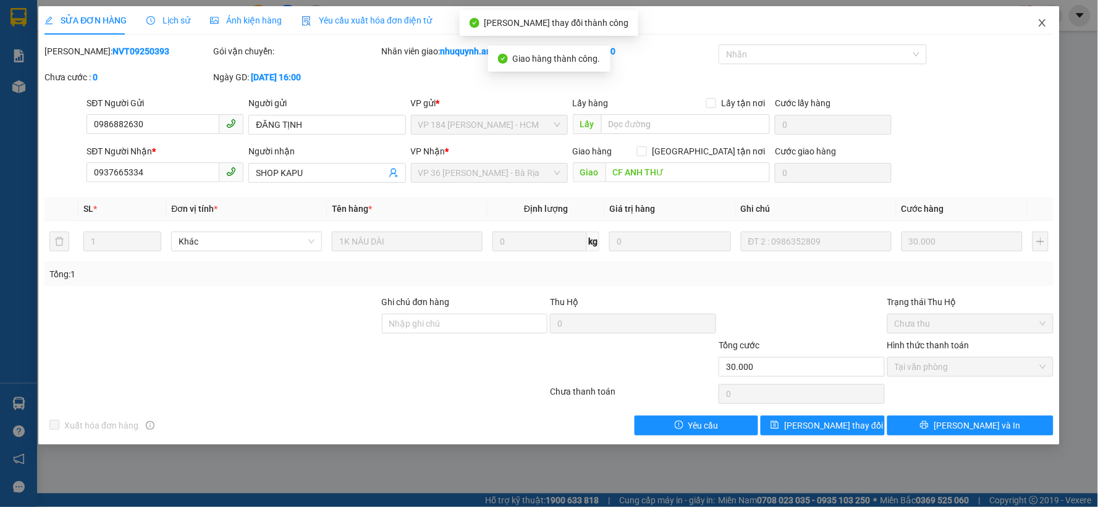
click at [1044, 22] on icon "close" at bounding box center [1042, 23] width 10 height 10
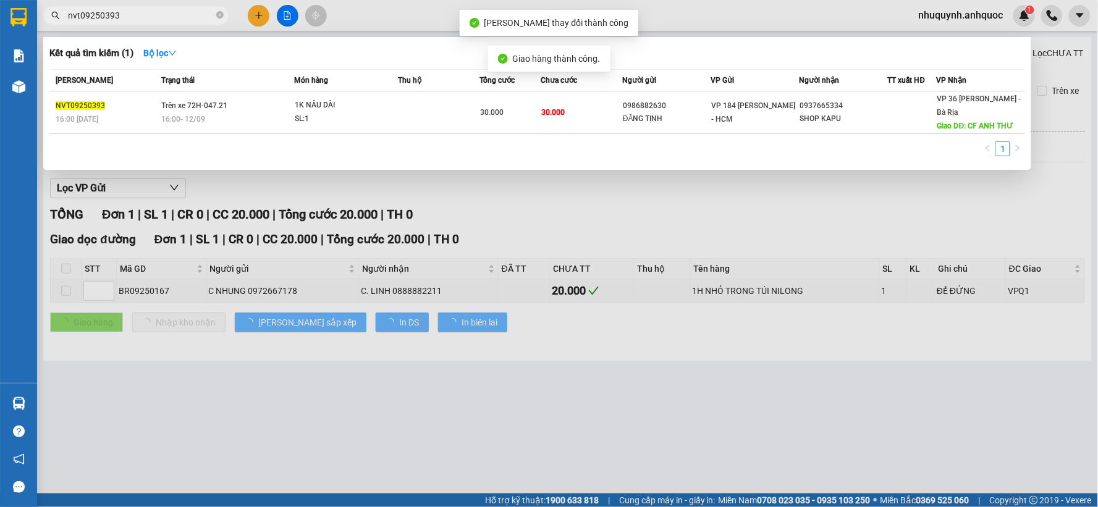
click at [172, 17] on input "nvt09250393" at bounding box center [141, 16] width 146 height 14
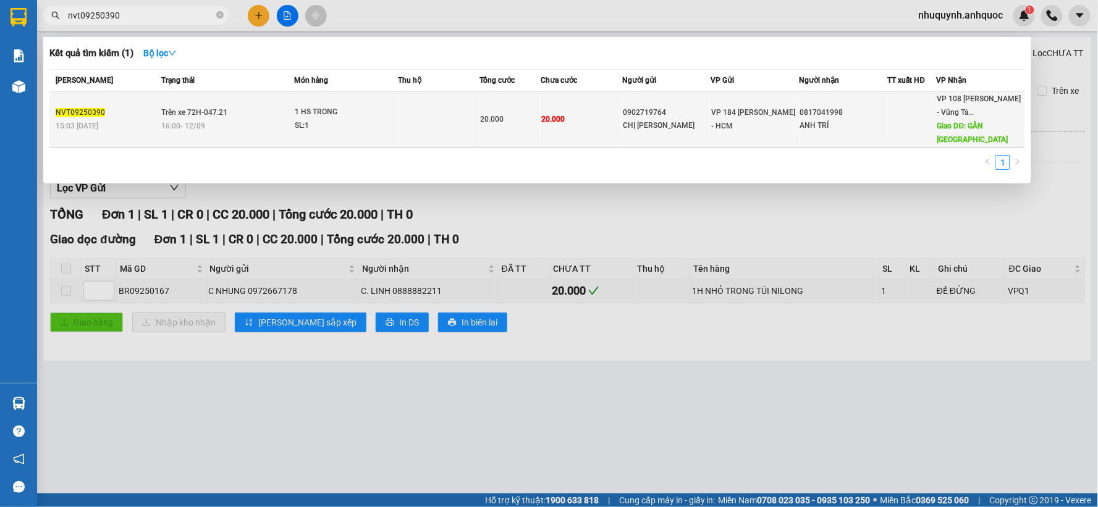
type input "nvt09250390"
click at [453, 98] on td at bounding box center [439, 119] width 82 height 56
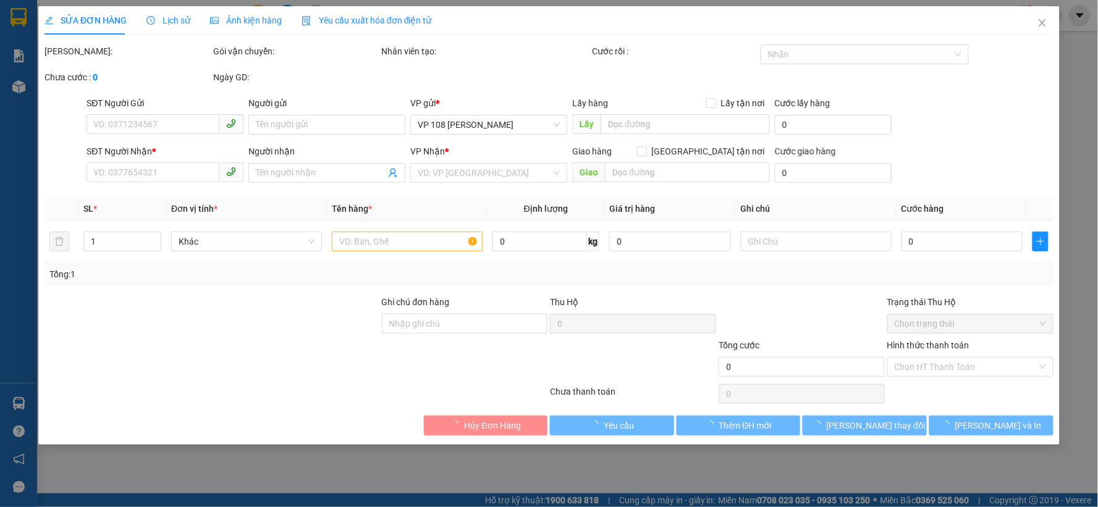
type input "0902719764"
type input "CHỊ TRANG"
type input "0817041998"
type input "ANH TRÍ"
type input "GẦN CHÙA VẠN THÔNG"
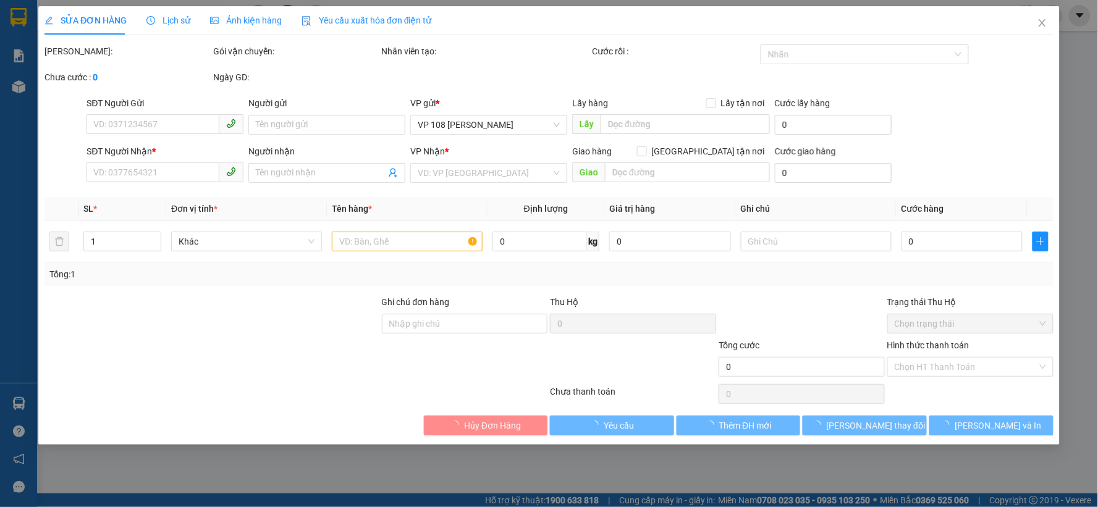
type input "20.000"
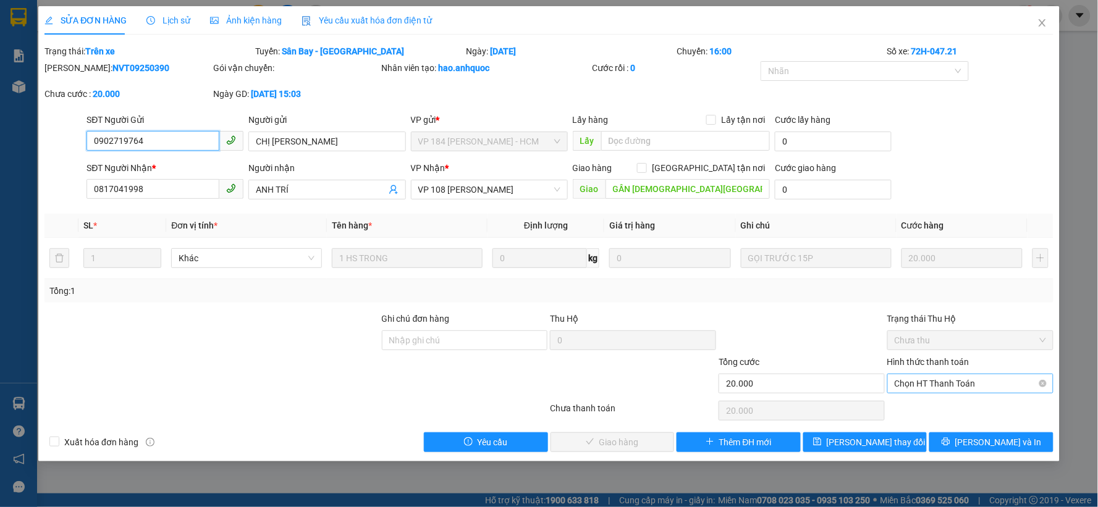
click at [988, 378] on span "Chọn HT Thanh Toán" at bounding box center [969, 383] width 151 height 19
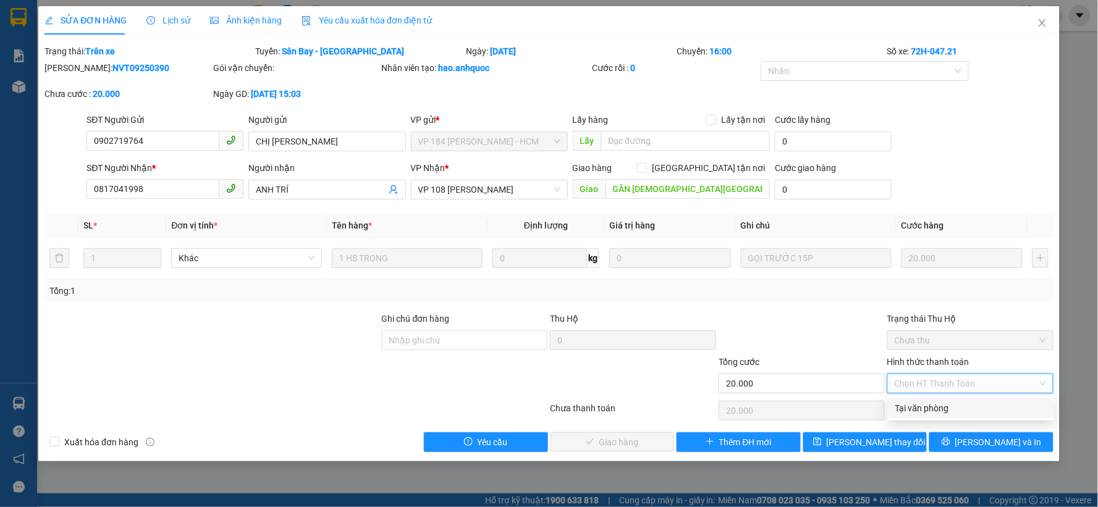
click at [945, 404] on div "Tại văn phòng" at bounding box center [970, 408] width 151 height 14
type input "0"
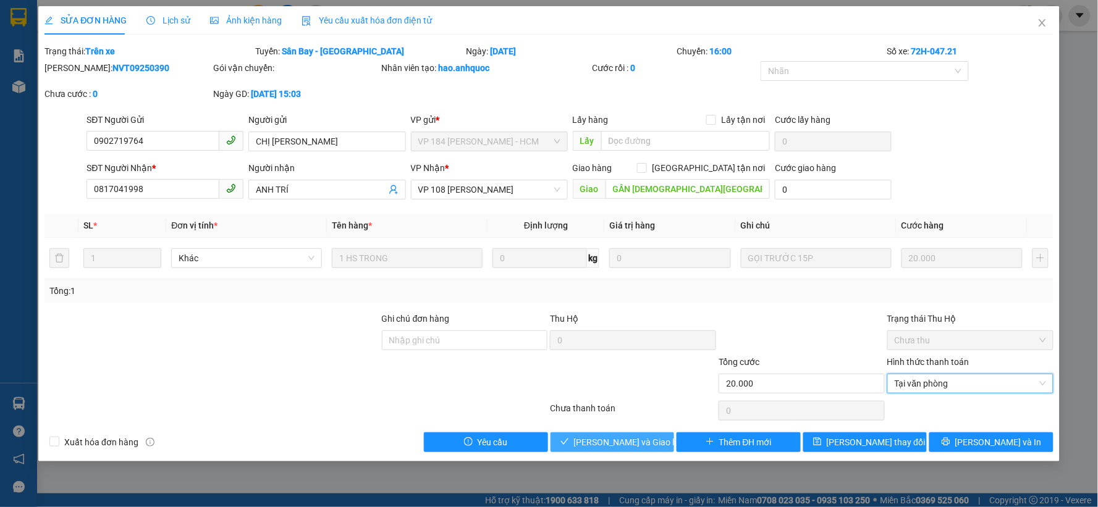
click at [602, 440] on span "Lưu và Giao hàng" at bounding box center [633, 442] width 119 height 14
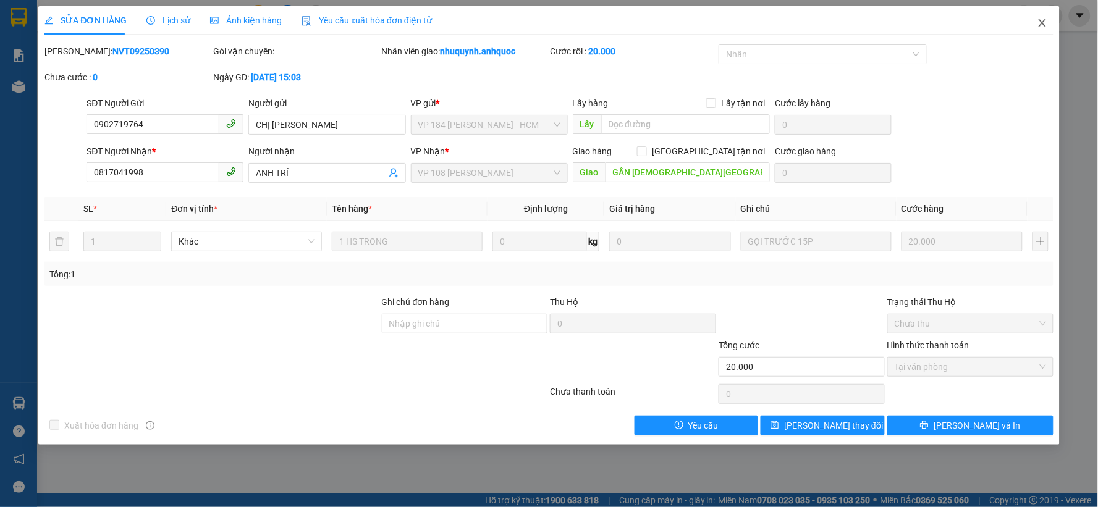
click at [1043, 22] on icon "close" at bounding box center [1041, 22] width 7 height 7
